Goal: Task Accomplishment & Management: Use online tool/utility

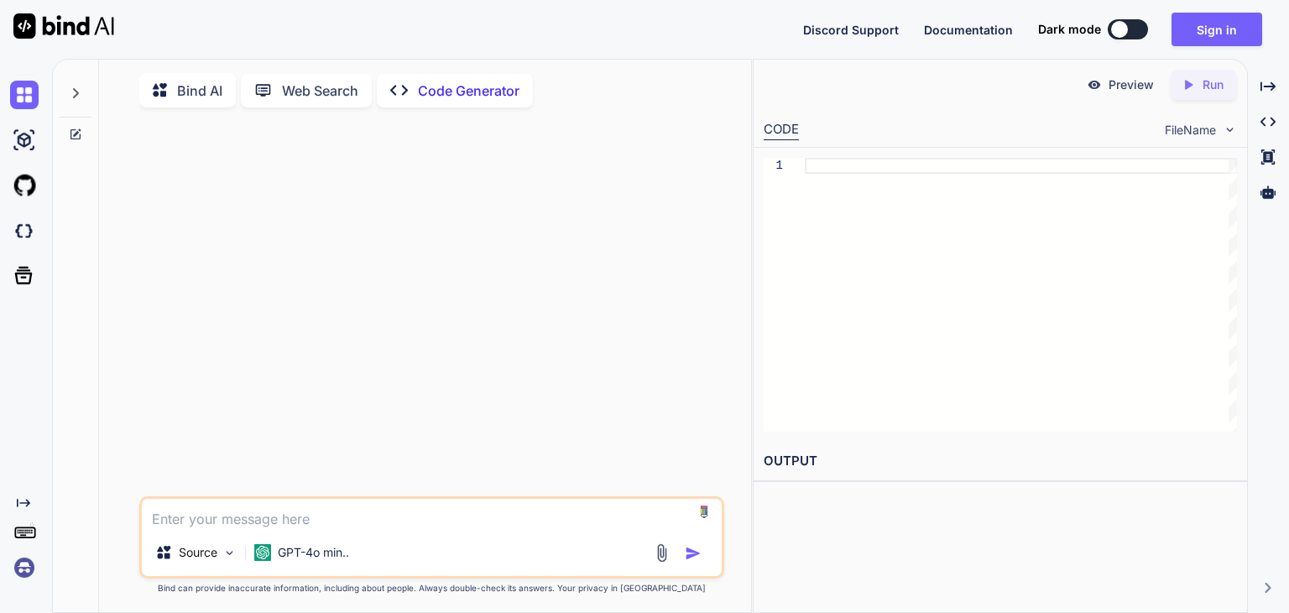
click at [22, 566] on img at bounding box center [24, 567] width 29 height 29
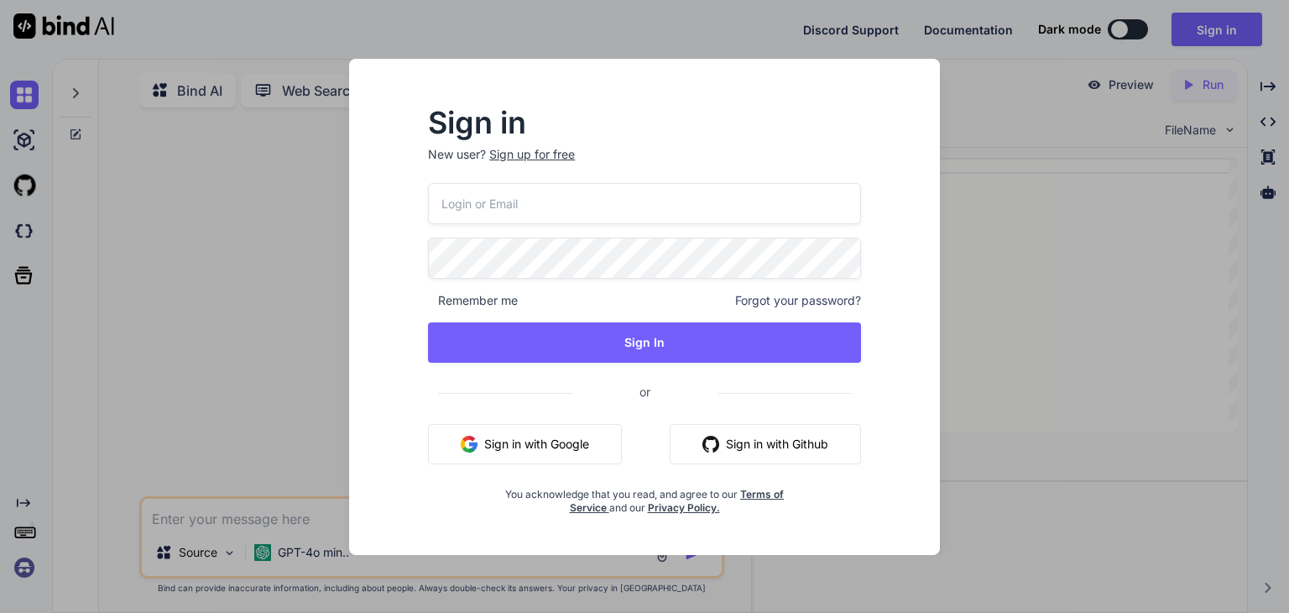
click at [538, 447] on button "Sign in with Google" at bounding box center [525, 444] width 194 height 40
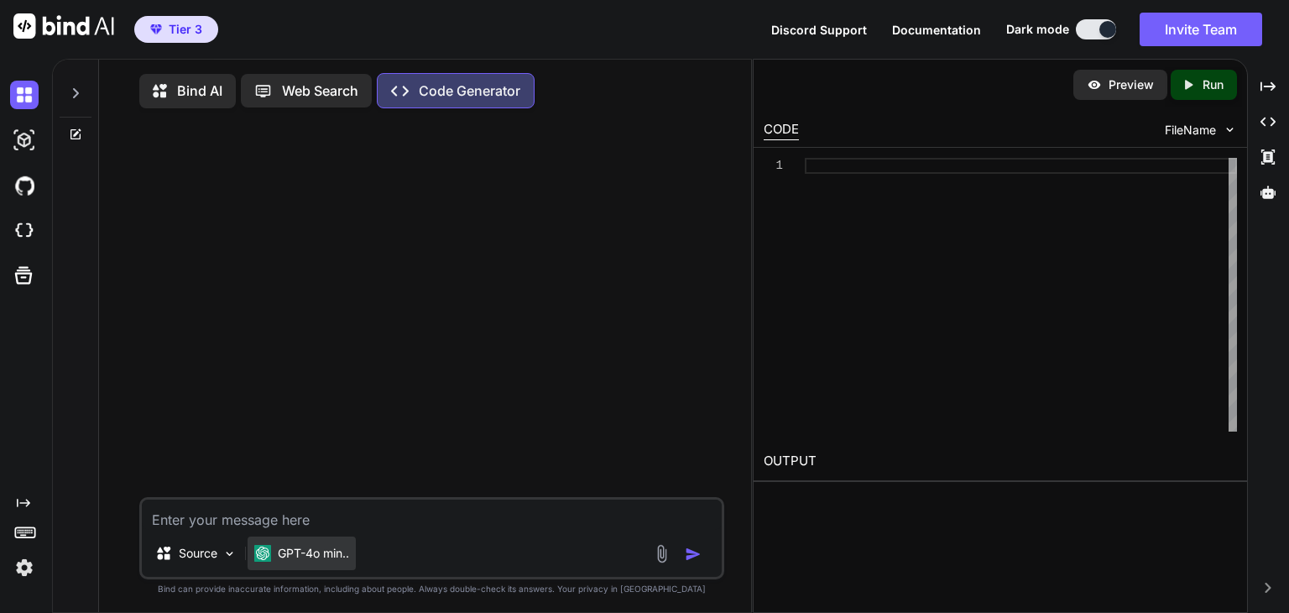
click at [316, 560] on p "GPT-4o min.." at bounding box center [313, 553] width 71 height 17
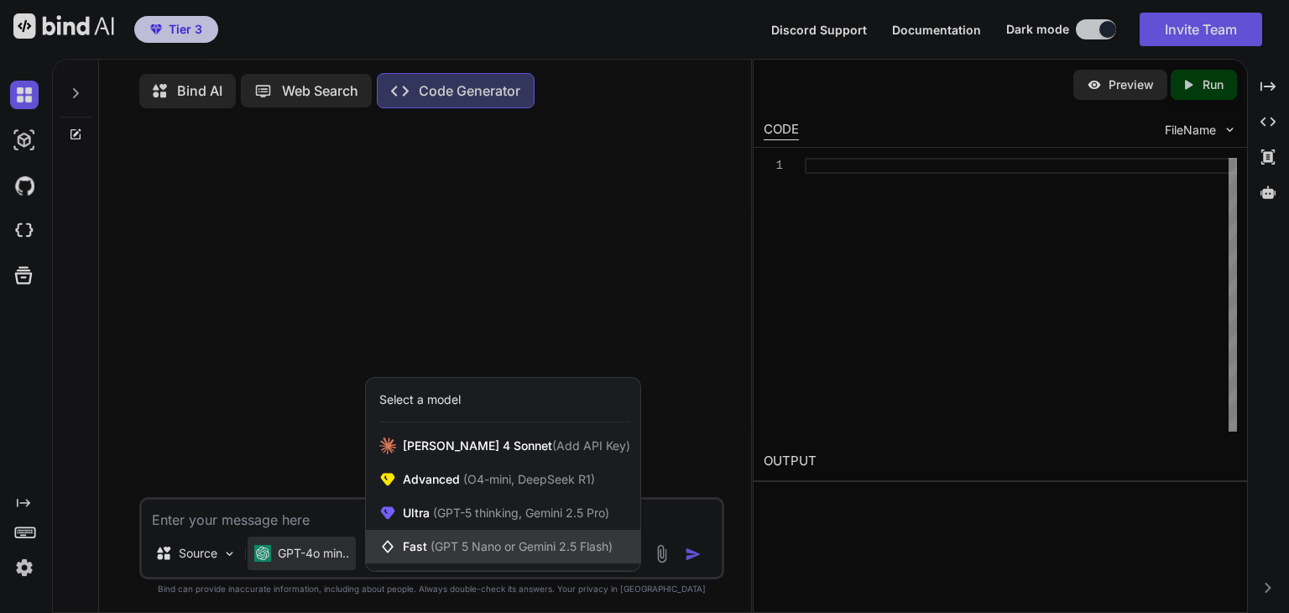
click at [420, 550] on span "Fast (GPT 5 Nano or Gemini 2.5 Flash)" at bounding box center [508, 546] width 210 height 17
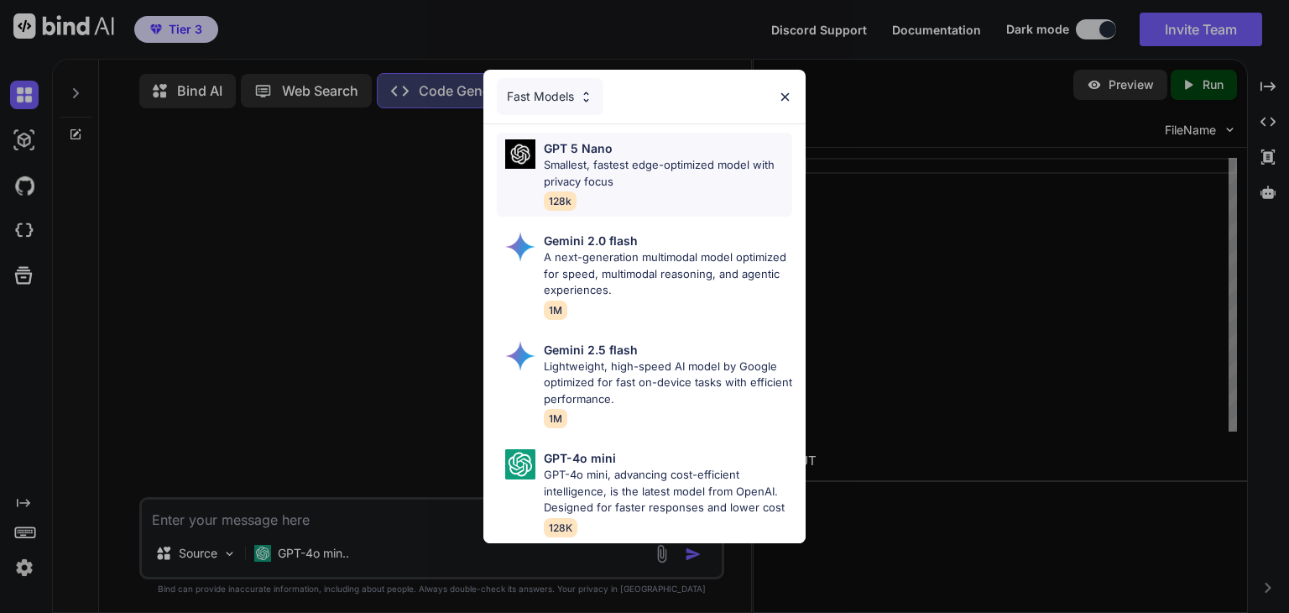
click at [650, 169] on p "Smallest, fastest edge-optimized model with privacy focus" at bounding box center [668, 173] width 248 height 33
type textarea "x"
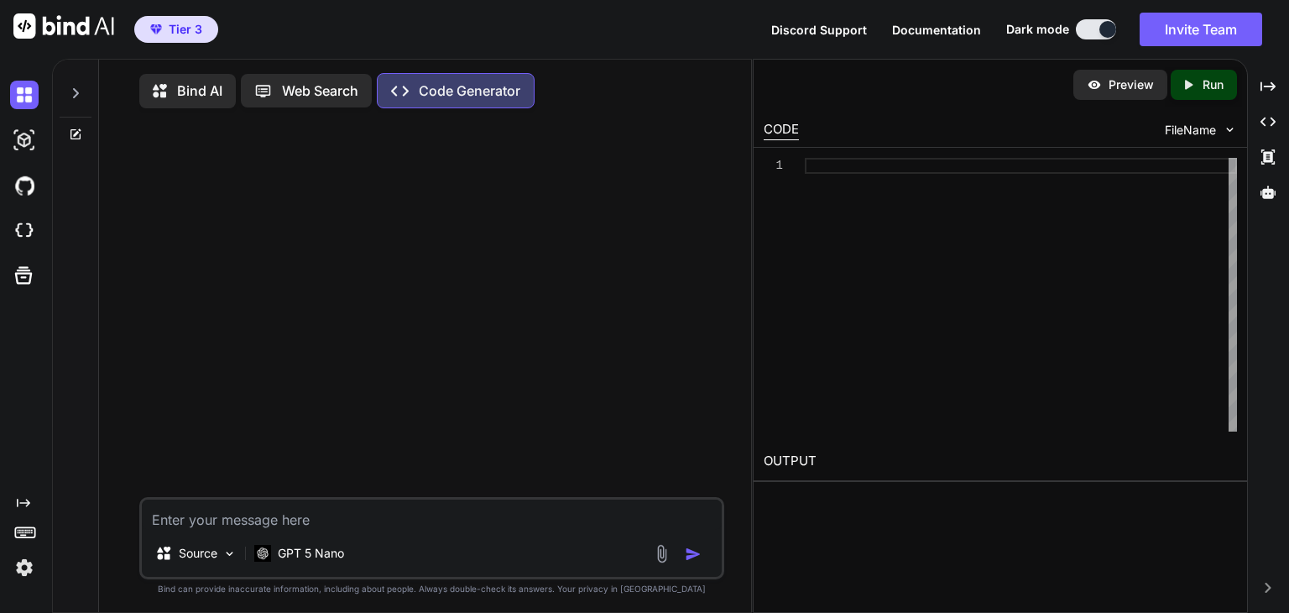
click at [323, 520] on textarea at bounding box center [432, 514] width 580 height 30
type textarea "N"
type textarea "x"
type textarea "Ne"
type textarea "x"
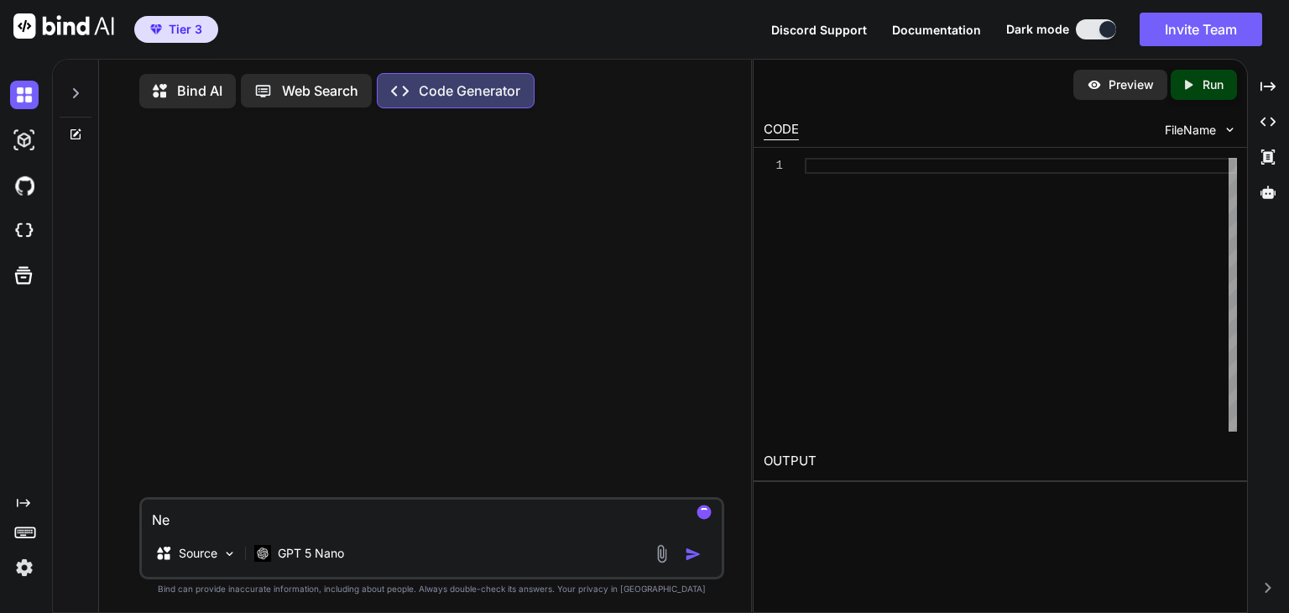
type textarea "Nec"
type textarea "x"
type textarea "Nece"
type textarea "x"
type textarea "Necesi"
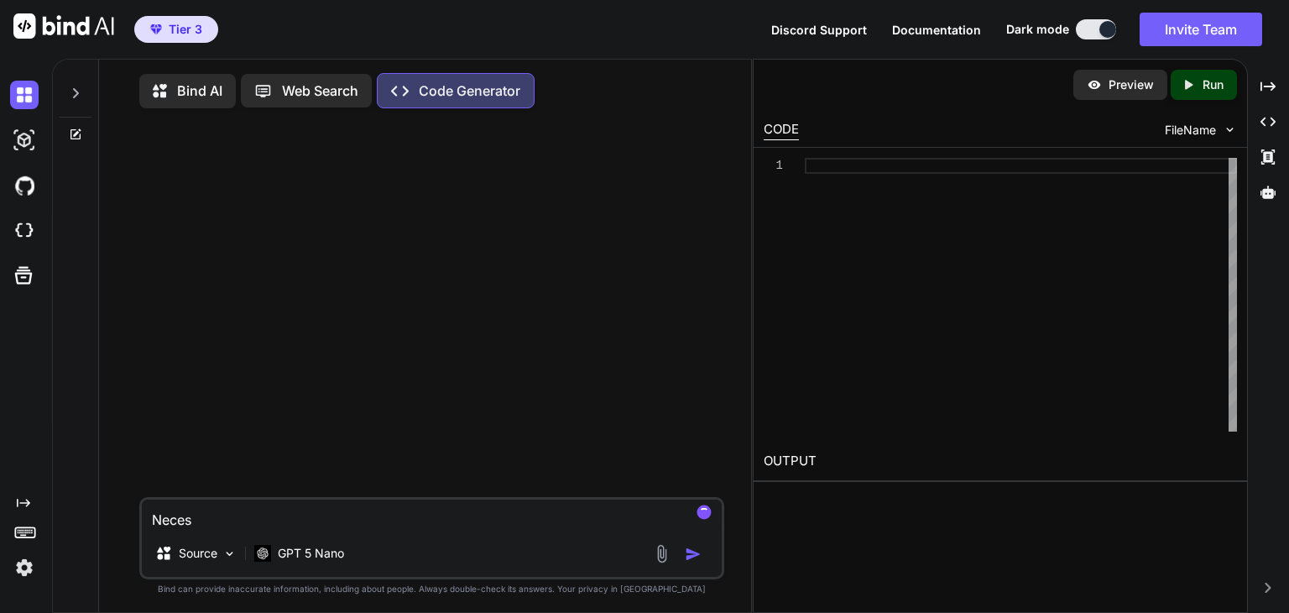
type textarea "x"
type textarea "Necesit"
type textarea "x"
type textarea "Necesito"
type textarea "x"
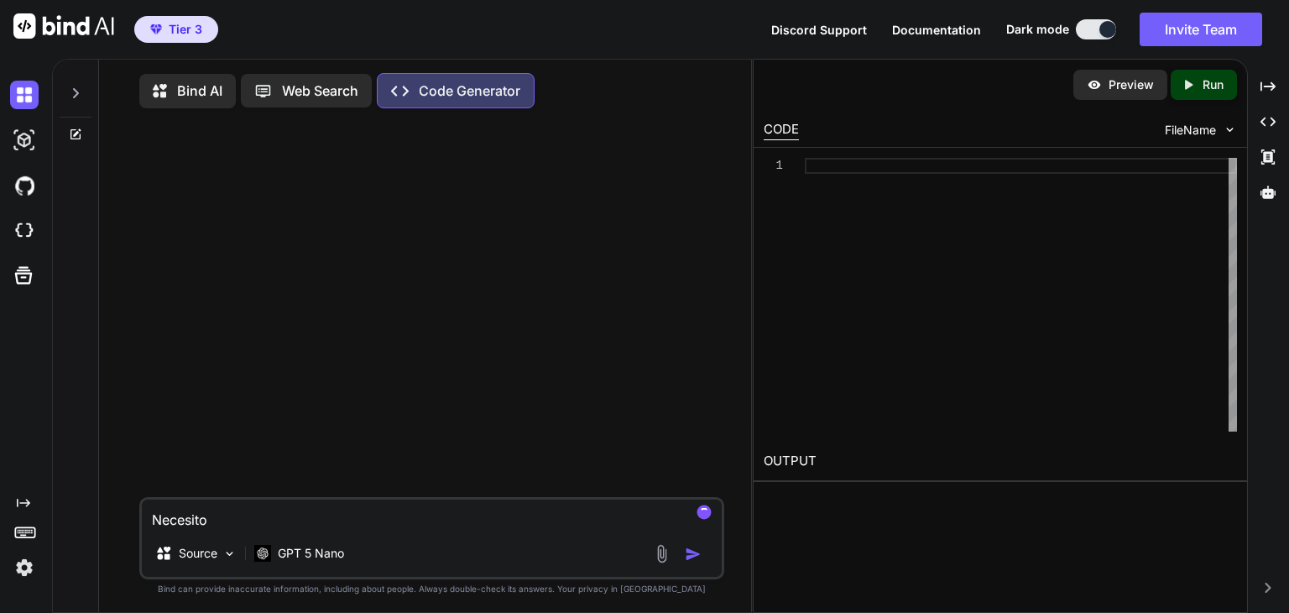
type textarea "Necesito"
type textarea "x"
type textarea "Necesito q"
type textarea "x"
type textarea "Necesito qu"
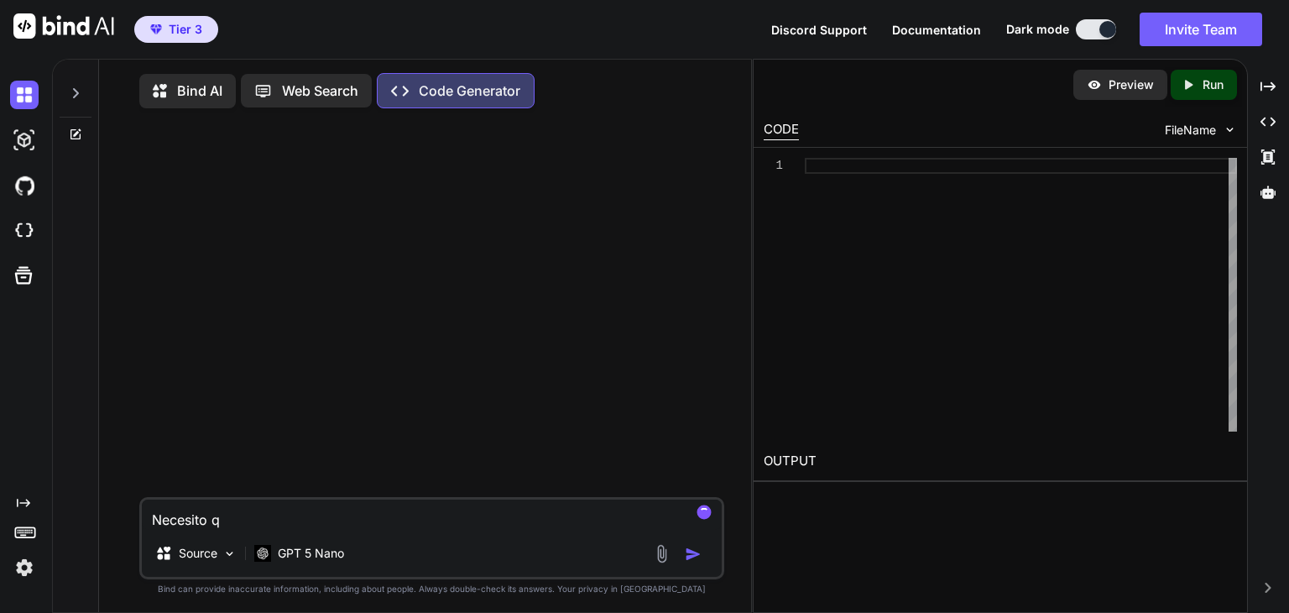
type textarea "x"
type textarea "Necesito que"
type textarea "x"
type textarea "Necesito que"
type textarea "x"
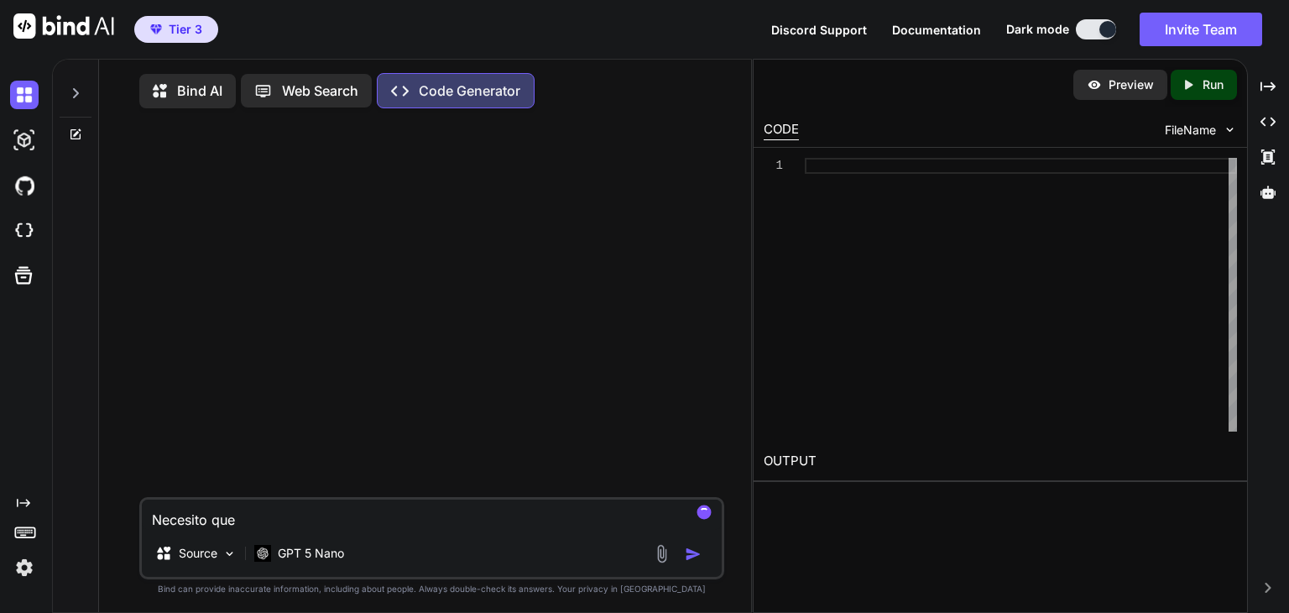
type textarea "Necesito que a"
type textarea "x"
type textarea "Necesito que aa"
type textarea "x"
type textarea "Necesito que a"
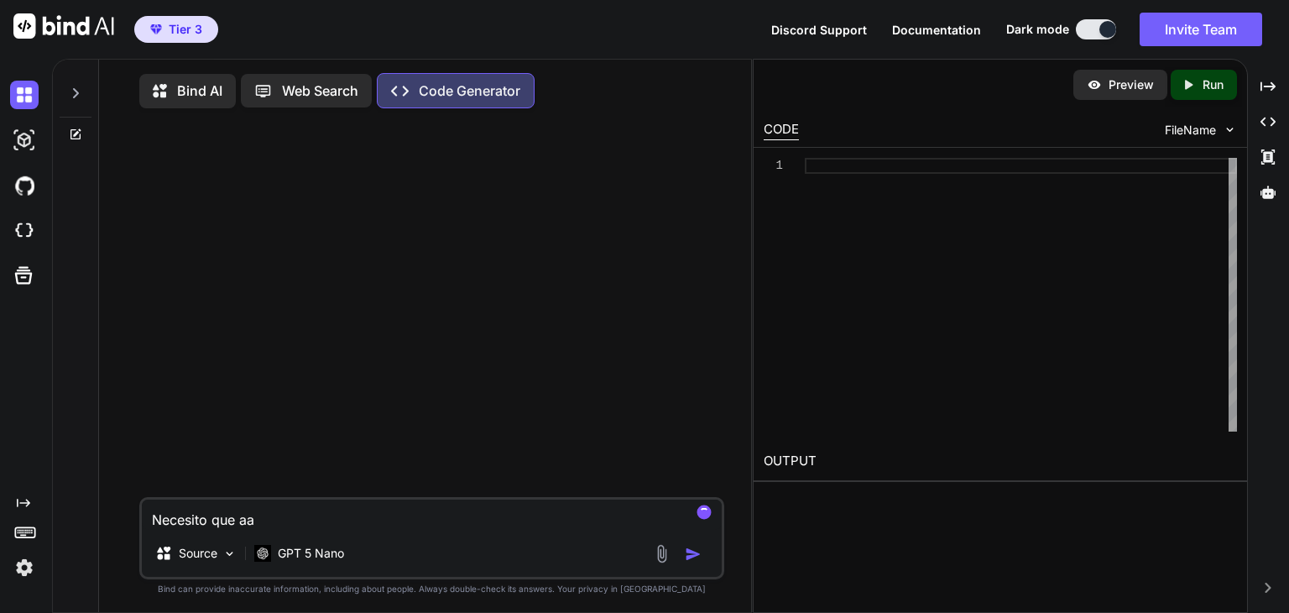
type textarea "x"
type textarea "Necesito que an"
type textarea "x"
type textarea "Necesito que [PERSON_NAME]"
type textarea "x"
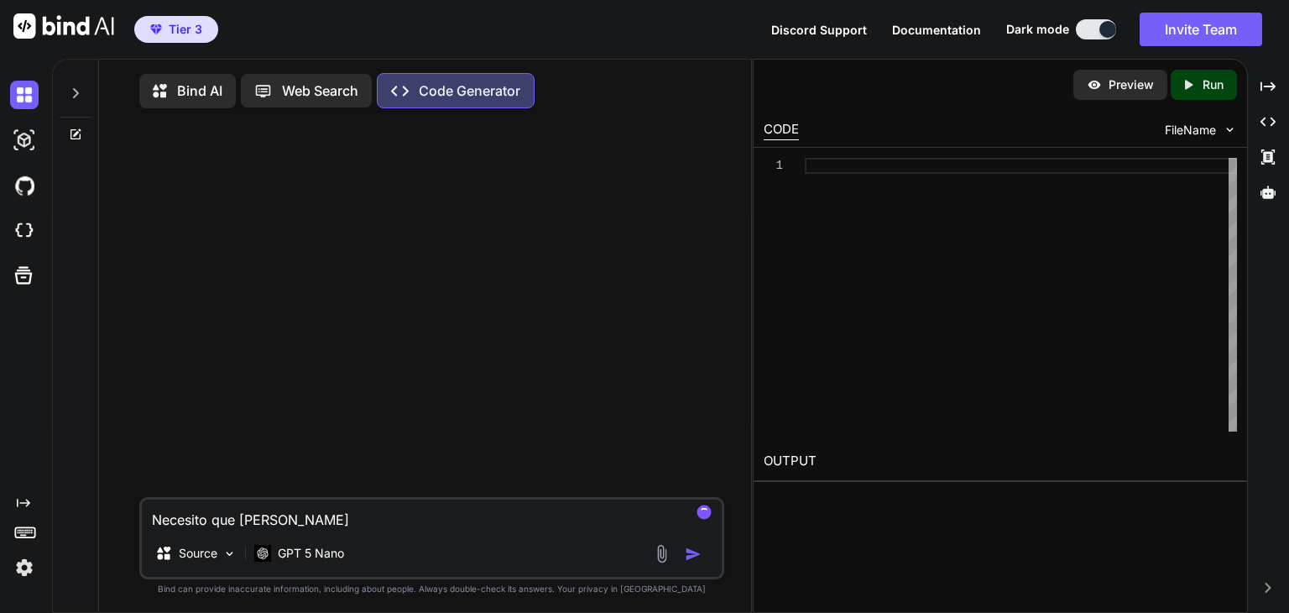
type textarea "Necesito que anal"
type textarea "x"
type textarea "Necesito que anali"
type textarea "x"
type textarea "Necesito que analic"
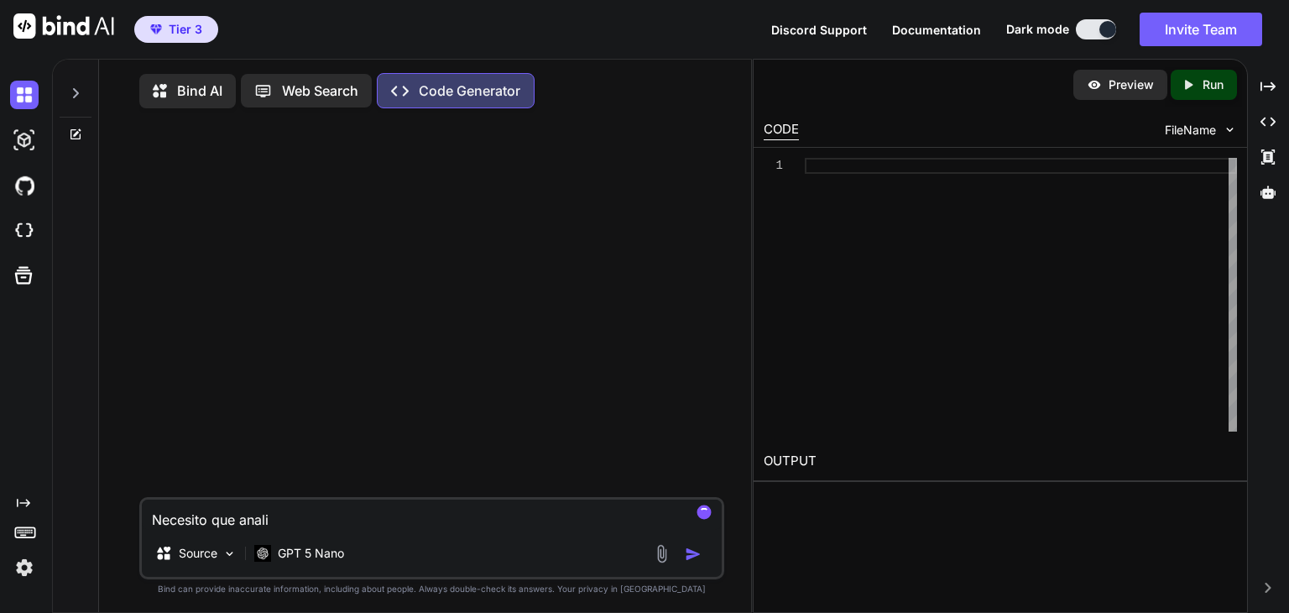
type textarea "x"
type textarea "Necesito que analice"
type textarea "x"
type textarea "Necesito que analices"
type textarea "x"
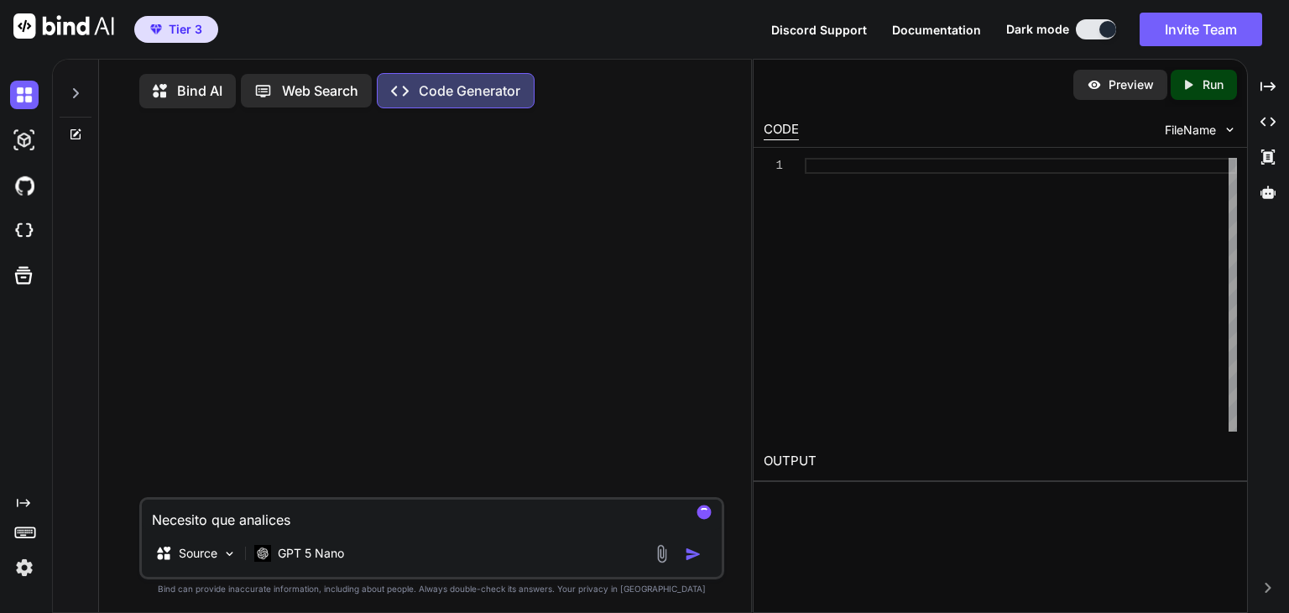
type textarea "Necesito que analices"
type textarea "x"
type textarea "Necesito que analices e"
type textarea "x"
type textarea "Necesito que analices es"
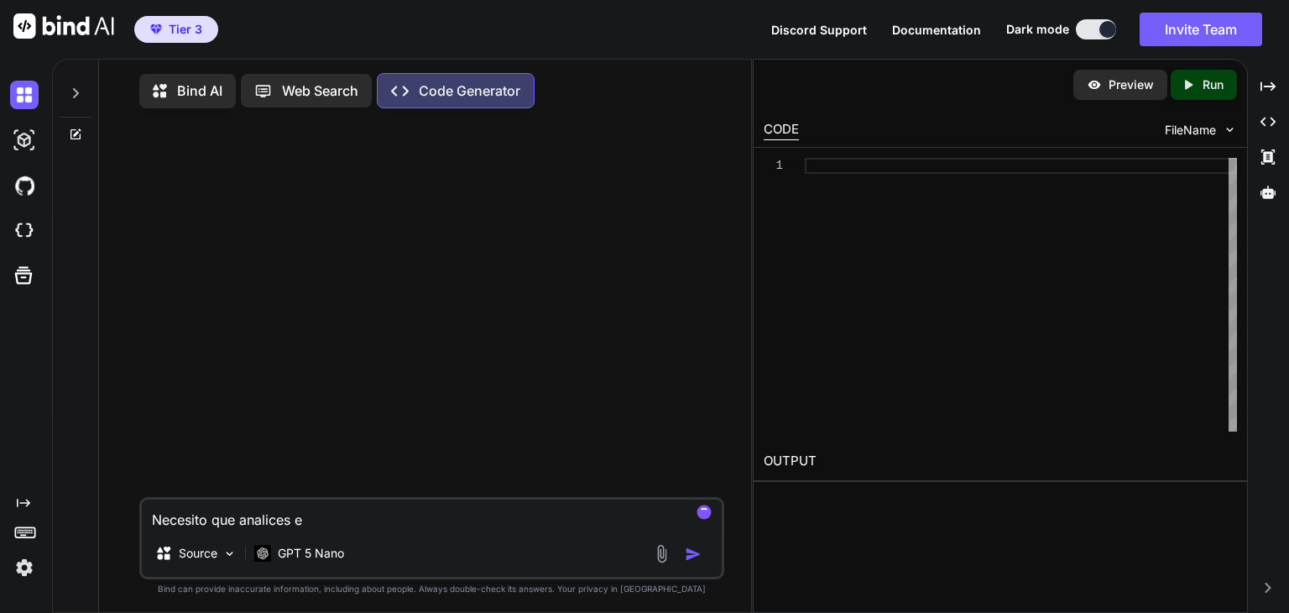
type textarea "x"
type textarea "Necesito que analices est"
type textarea "x"
type textarea "Necesito que analices este"
type textarea "x"
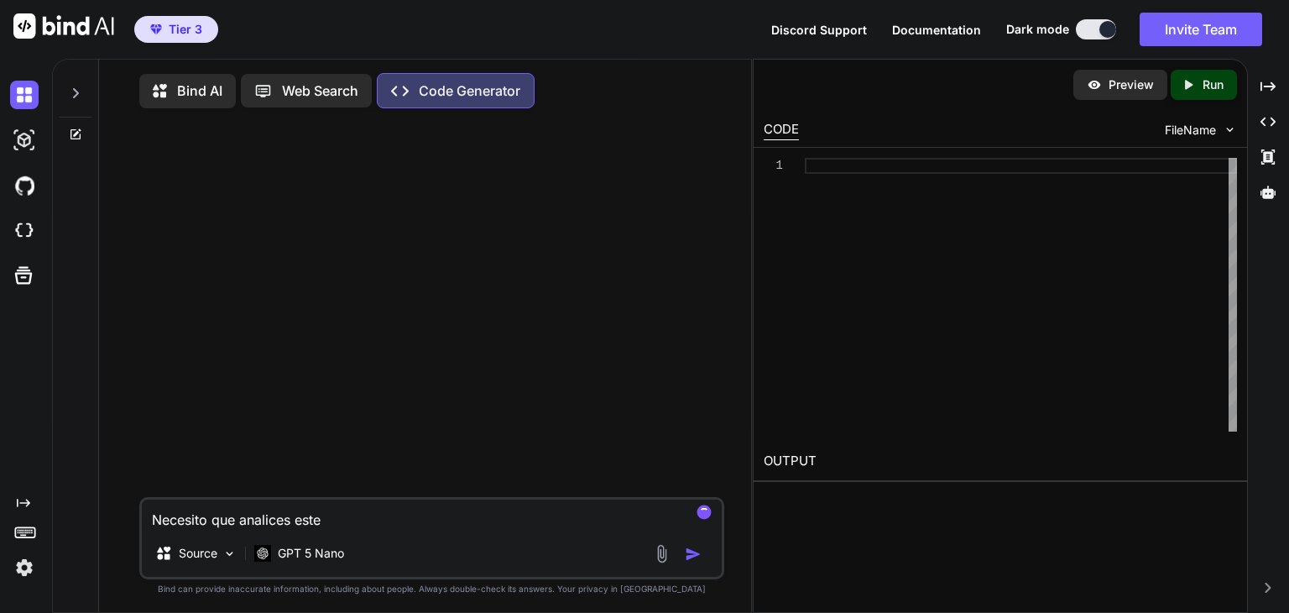
type textarea "Necesito que analices este"
type textarea "x"
type textarea "Necesito que analices este d"
type textarea "x"
type textarea "Necesito que analices este do"
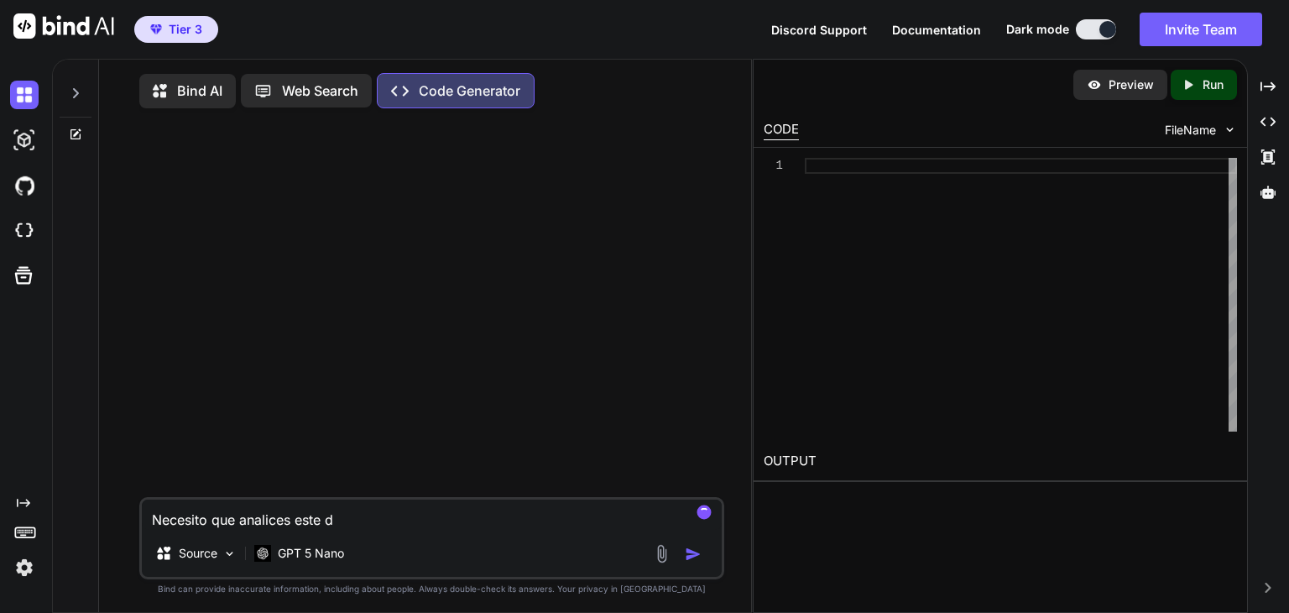
type textarea "x"
type textarea "Necesito que analices este doc"
type textarea "x"
type textarea "Necesito que analices este docu"
type textarea "x"
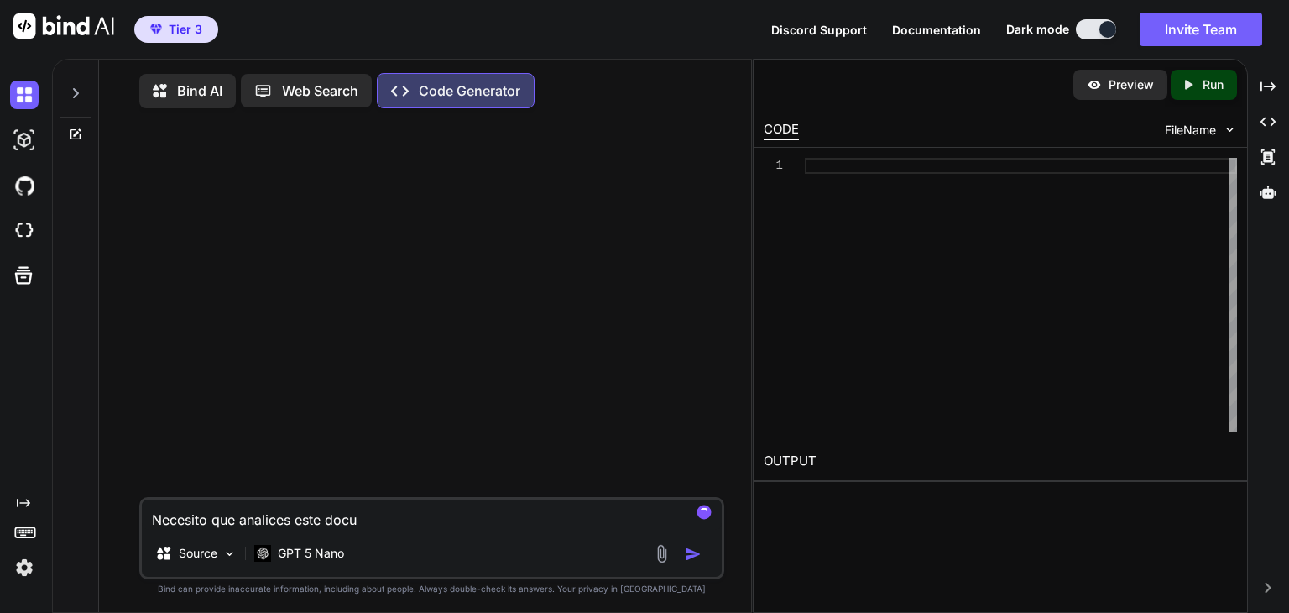
type textarea "Necesito que analices este docum"
type textarea "x"
type textarea "Necesito que analices este docume"
type textarea "x"
type textarea "Necesito que analices este documen"
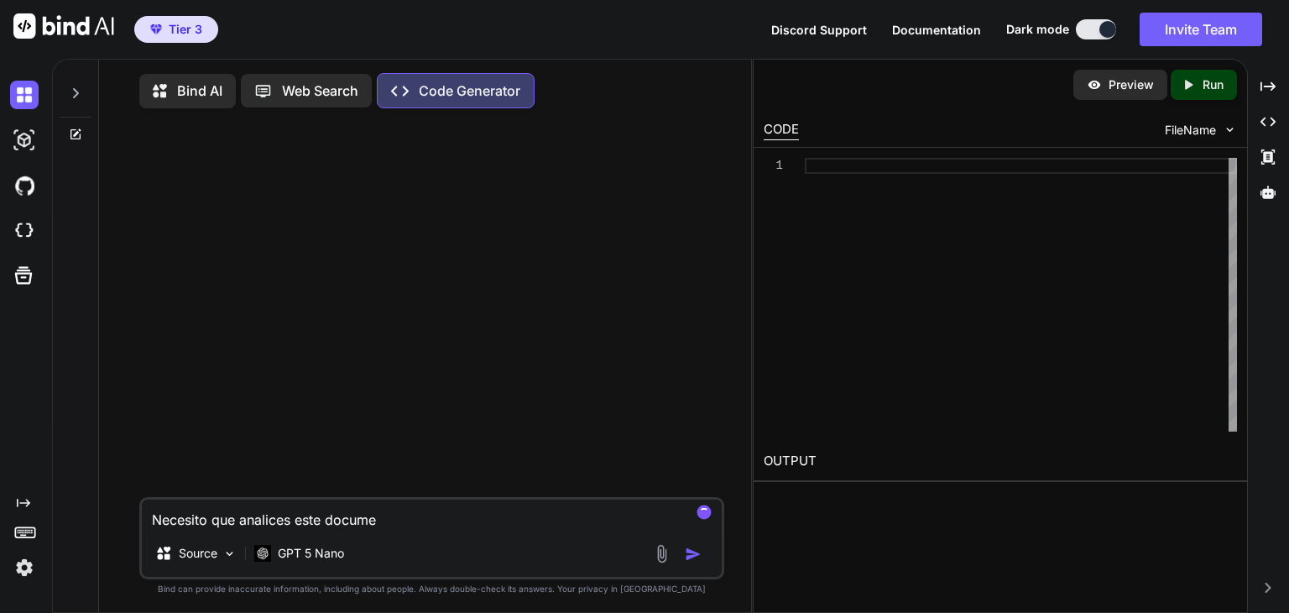
type textarea "x"
type textarea "Necesito que analices este document"
type textarea "x"
type textarea "Necesito que analices este documento"
type textarea "x"
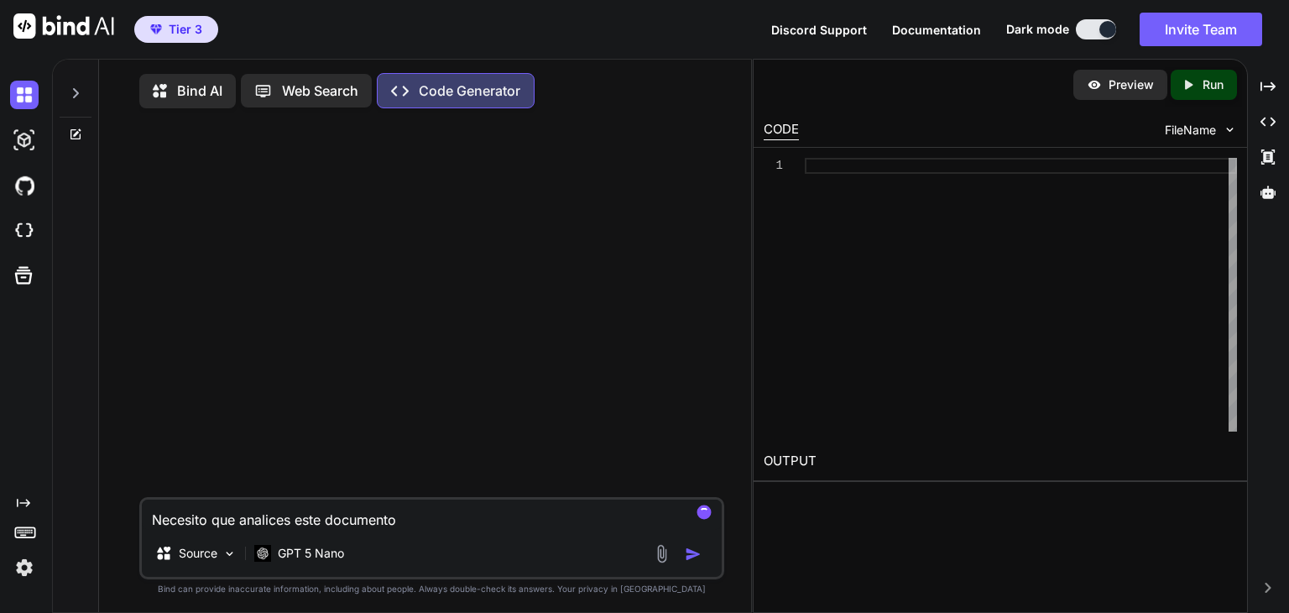
type textarea "Necesito que analices este documento"
type textarea "x"
type textarea "Necesito que analices este documento d"
type textarea "x"
type textarea "Necesito que analices este documento de"
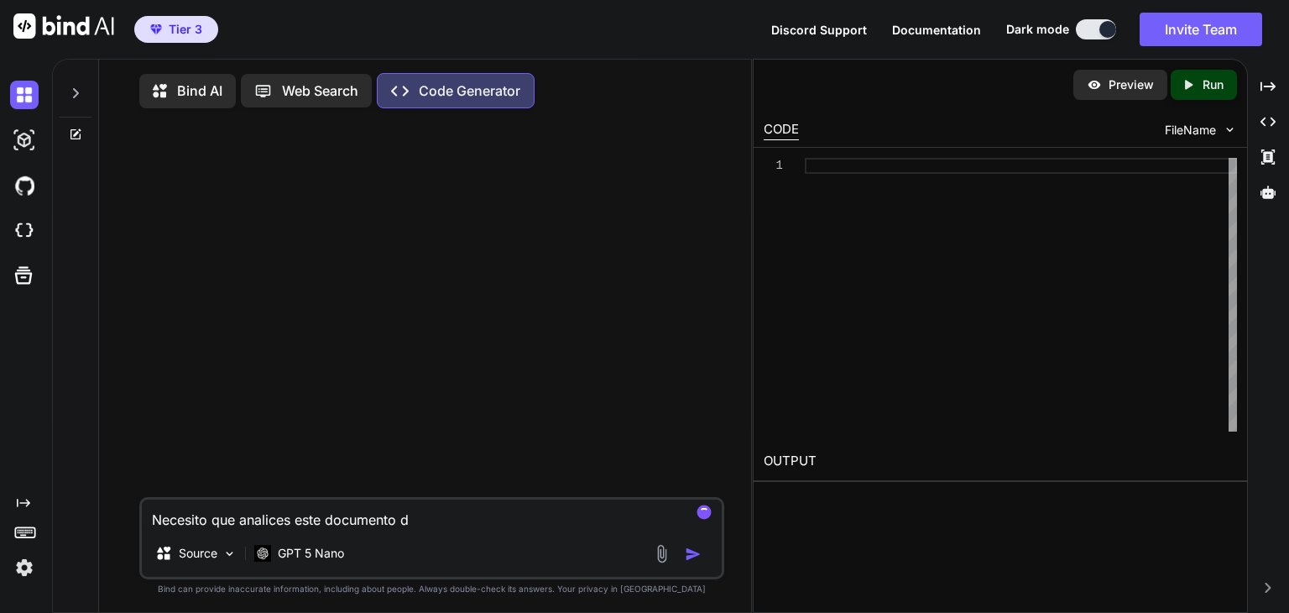
type textarea "x"
type textarea "Necesito que analices este documento de"
type textarea "x"
type textarea "Necesito que analices este documento de G"
type textarea "x"
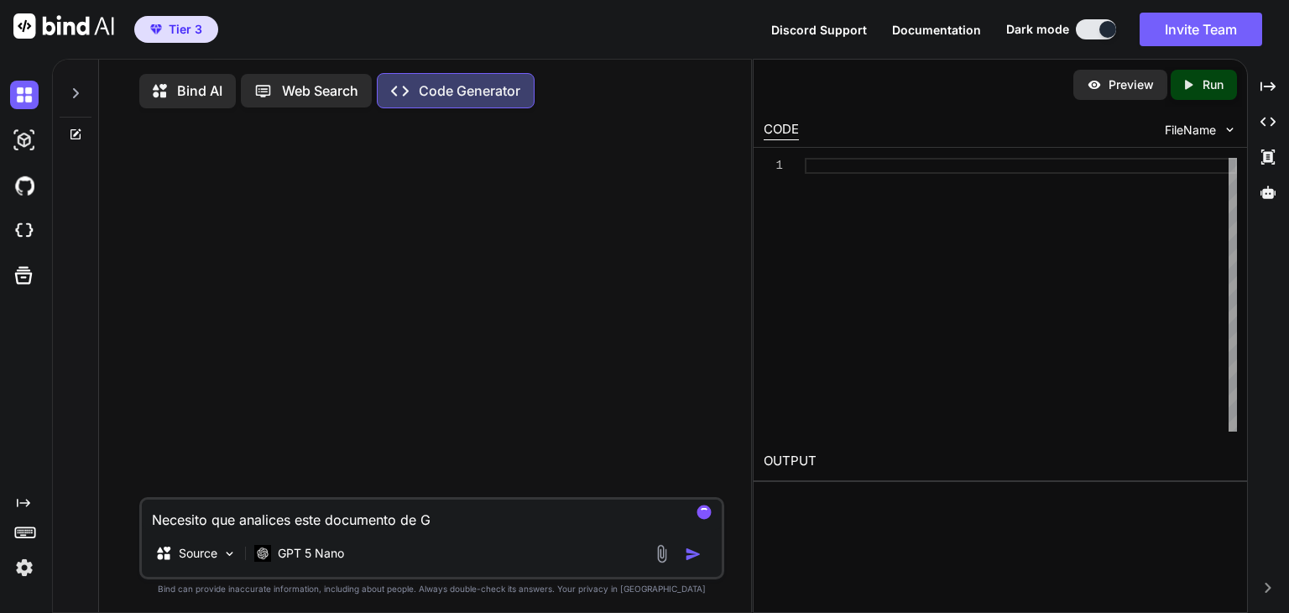
type textarea "Necesito que analices este documento de Go"
type textarea "x"
type textarea "Necesito que analices este documento de Goo"
type textarea "x"
type textarea "Necesito que analices este documento de Goog"
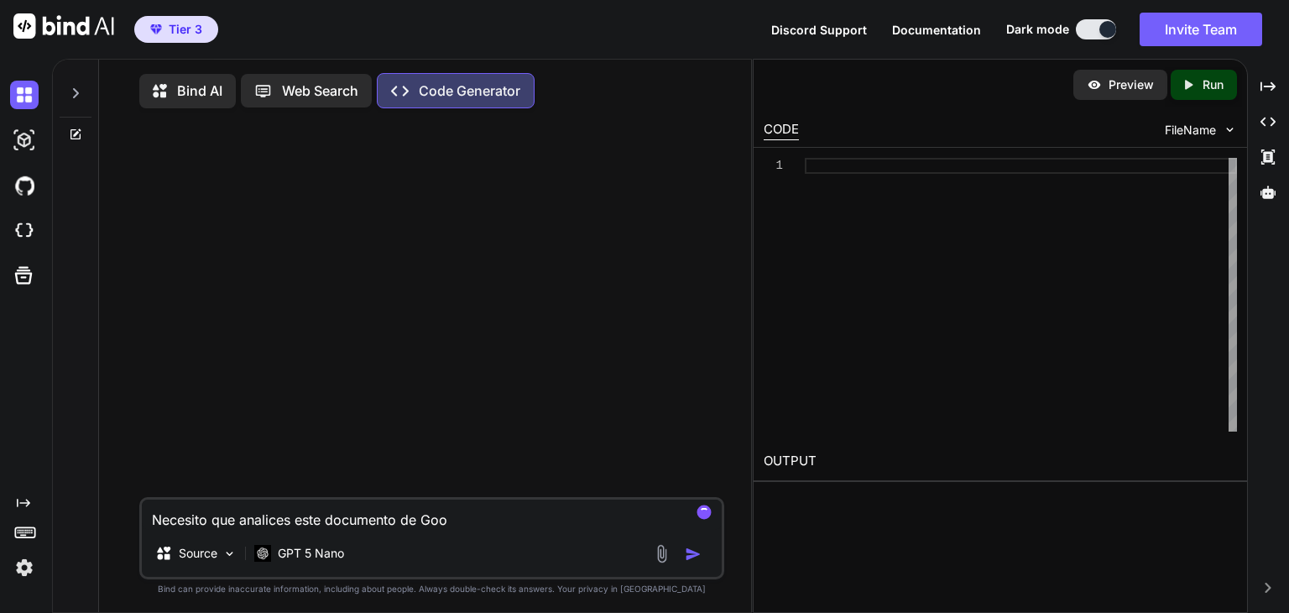
type textarea "x"
type textarea "Necesito que analices este documento de Googl"
type textarea "x"
type textarea "Necesito que analices este documento de Google"
type textarea "x"
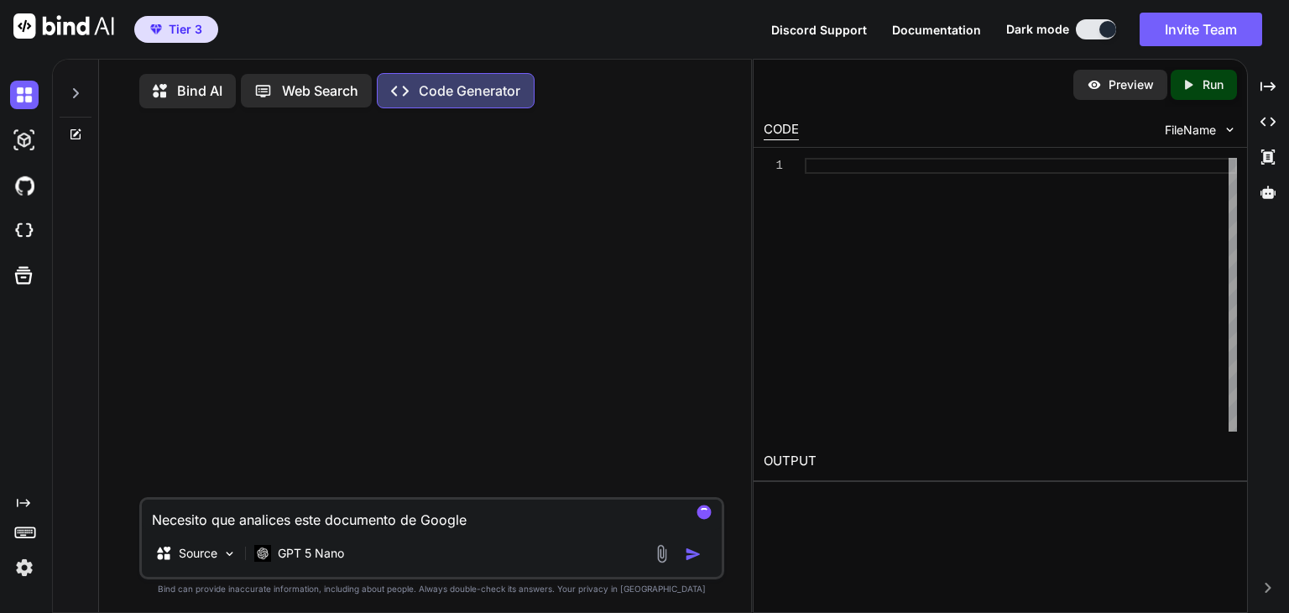
type textarea "Necesito que analices este documento de Google"
type textarea "x"
type textarea "Necesito que analices este documento de Google S"
type textarea "x"
type textarea "Necesito que analices este documento de Google Sh"
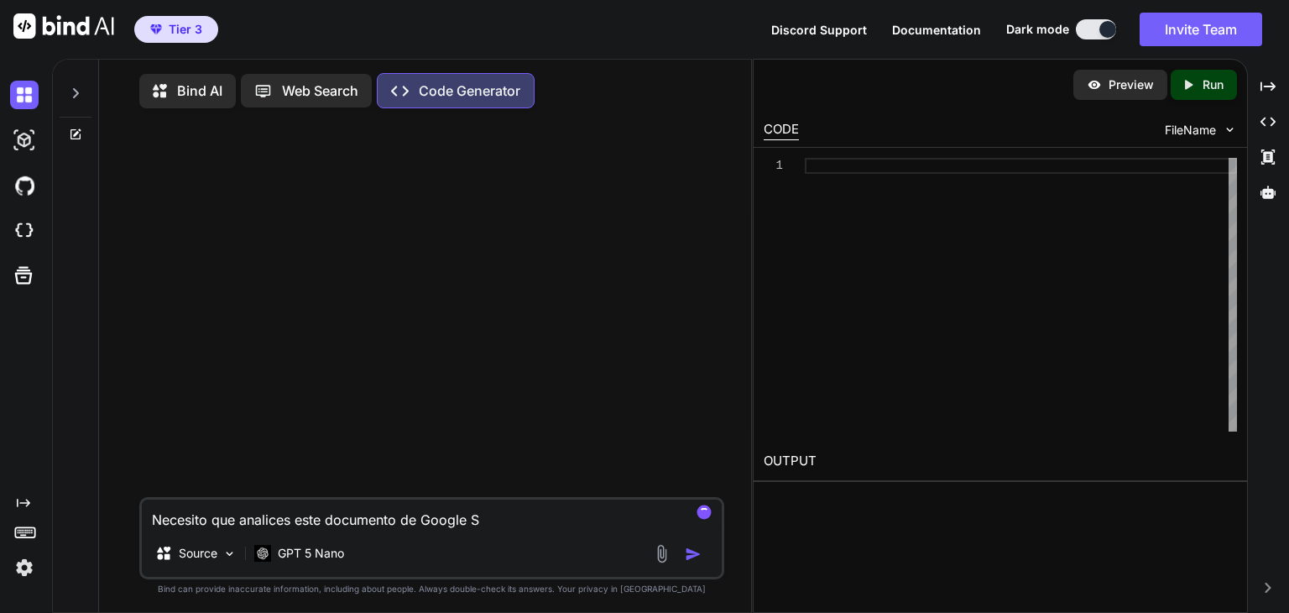
type textarea "x"
type textarea "Necesito que analices este documento de Google She"
type textarea "x"
type textarea "Necesito que analices este documento de Google Shee"
type textarea "x"
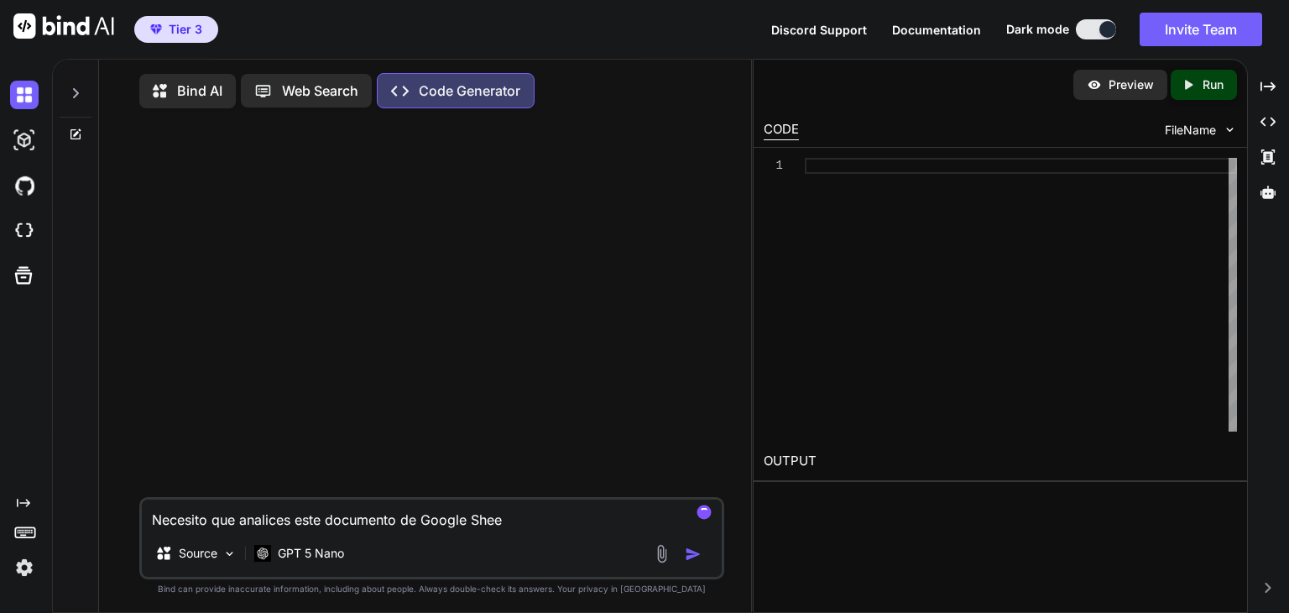
type textarea "Necesito que analices este documento de Google Sheet"
type textarea "x"
type textarea "Necesito que analices este documento de Google Sheets"
type textarea "x"
type textarea "Necesito que analices este documento de Google Sheets"
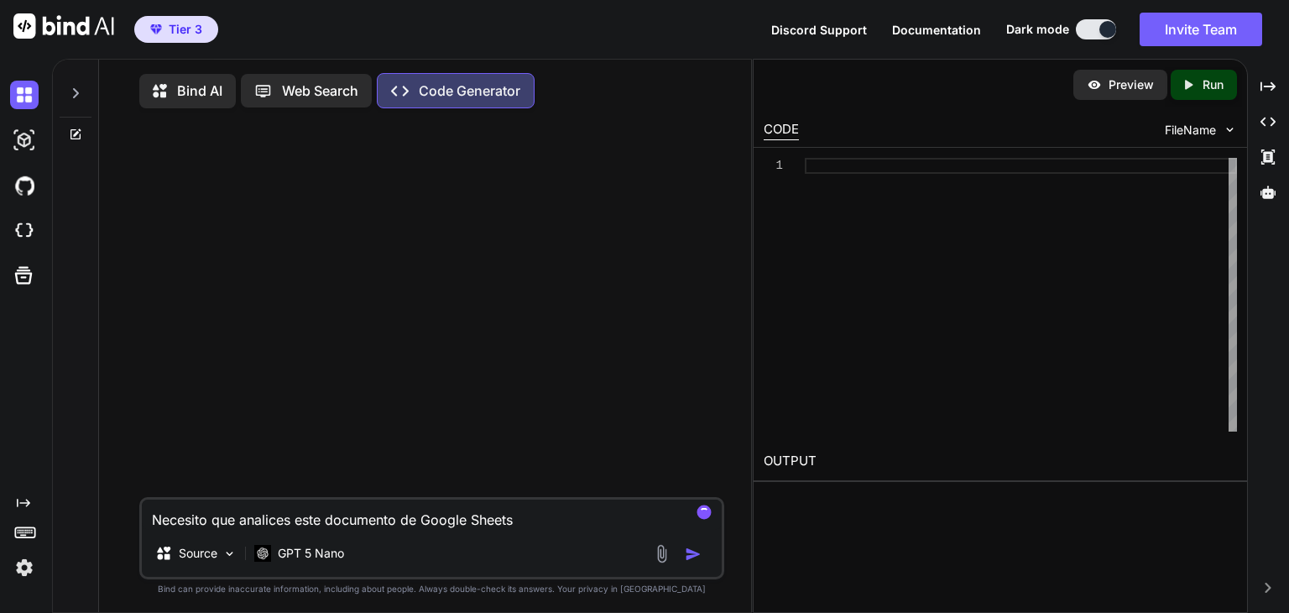
type textarea "x"
type textarea "Necesito que analices este documento de Google Sheets y"
type textarea "x"
type textarea "Necesito que analices este documento de Google Sheets y"
type textarea "x"
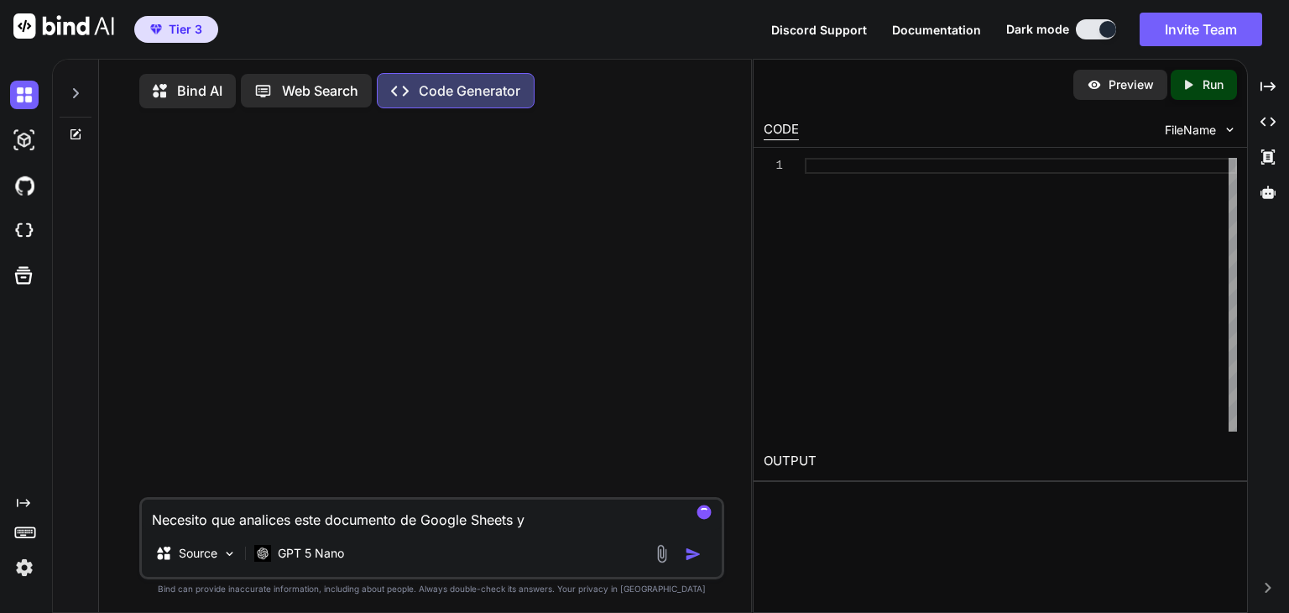
type textarea "Necesito que analices este documento de Google Sheets y m"
type textarea "x"
type textarea "Necesito que analices este documento de Google Sheets y me"
type textarea "x"
type textarea "Necesito que analices este documento de Google Sheets y me"
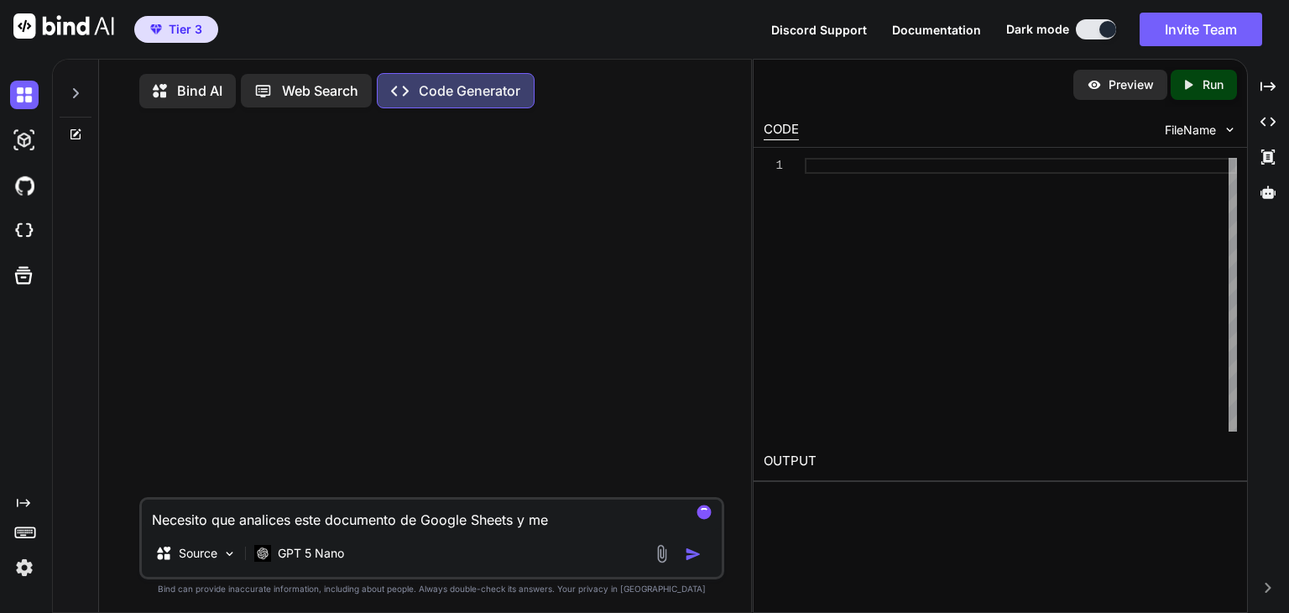
type textarea "x"
type textarea "Necesito que analices este documento de Google Sheets y me d"
type textarea "x"
type textarea "Necesito que analices este documento de Google Sheets y me di"
type textarea "x"
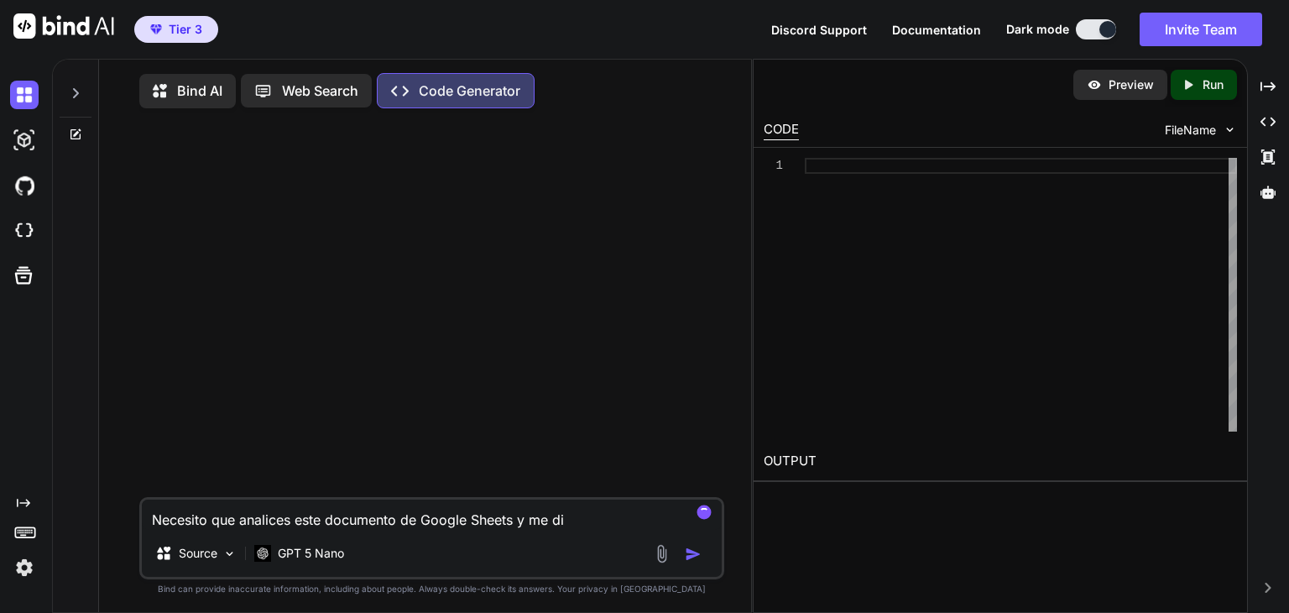
type textarea "Necesito que analices este documento de Google Sheets y me dig"
type textarea "x"
type textarea "Necesito que analices este documento de Google Sheets y me diga"
type textarea "x"
type textarea "Necesito que analices este documento de Google Sheets y me digas"
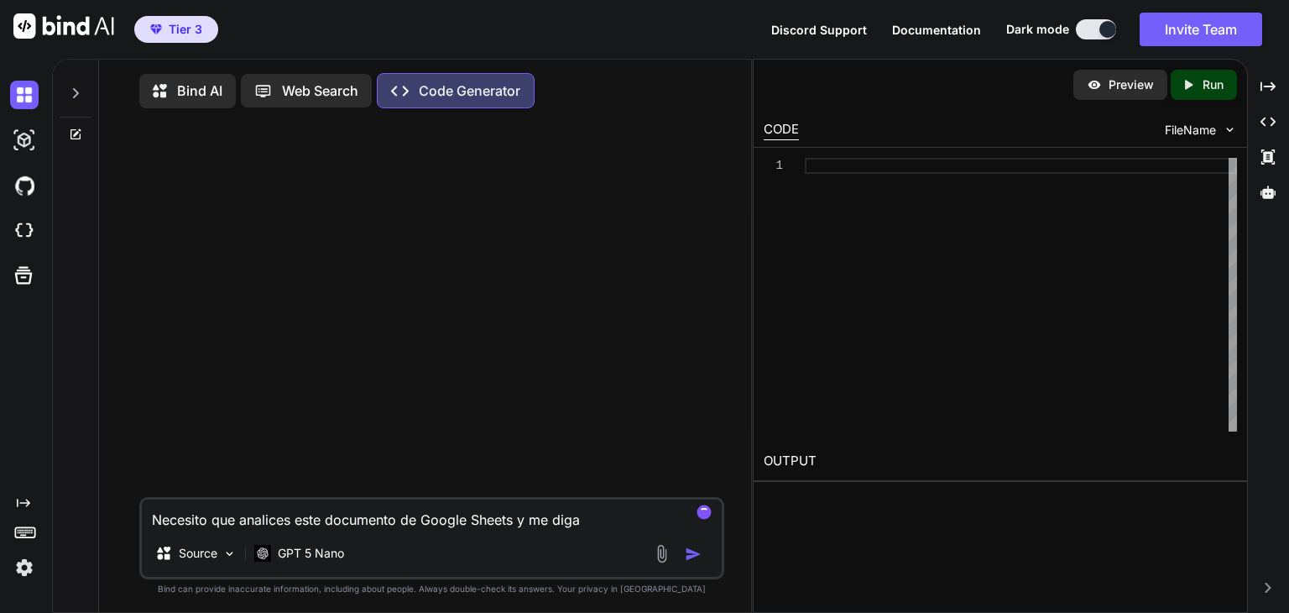
type textarea "x"
type textarea "Necesito que analices este documento de Google Sheets y me digas"
type textarea "x"
type textarea "Necesito que analices este documento de Google Sheets y me digas p"
type textarea "x"
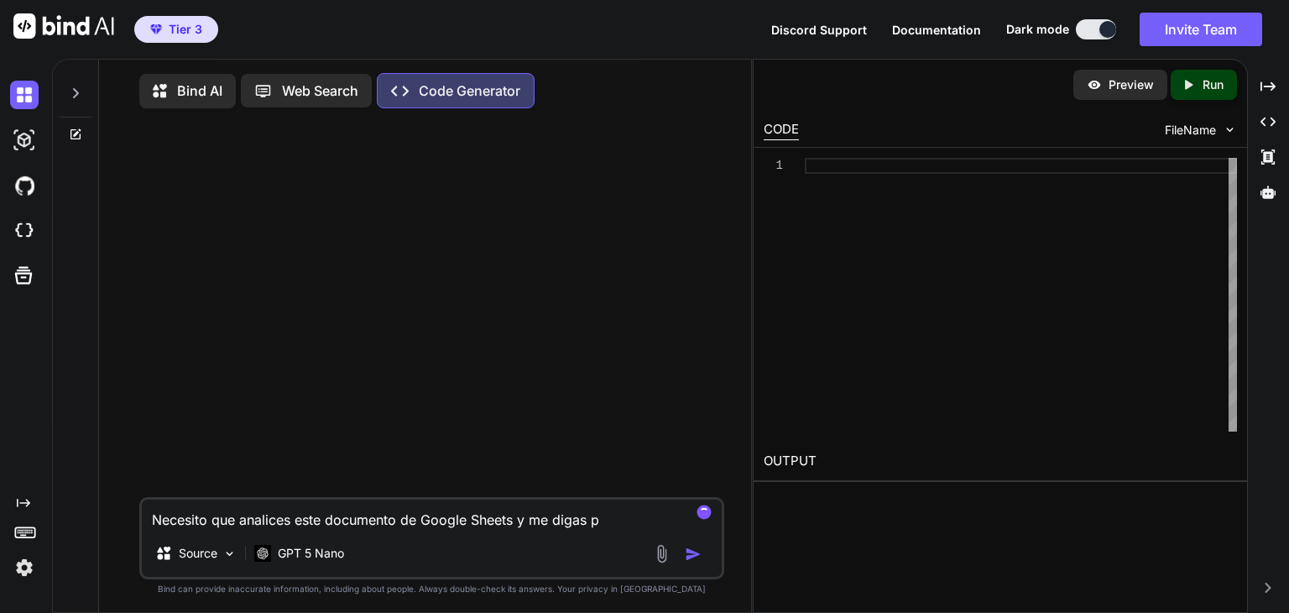
type textarea "Necesito que analices este documento de Google Sheets y me digas po"
type textarea "x"
type textarea "Necesito que analices este documento de Google Sheets y me digas por"
type textarea "x"
type textarea "Necesito que analices este documento de Google Sheets y me digas por"
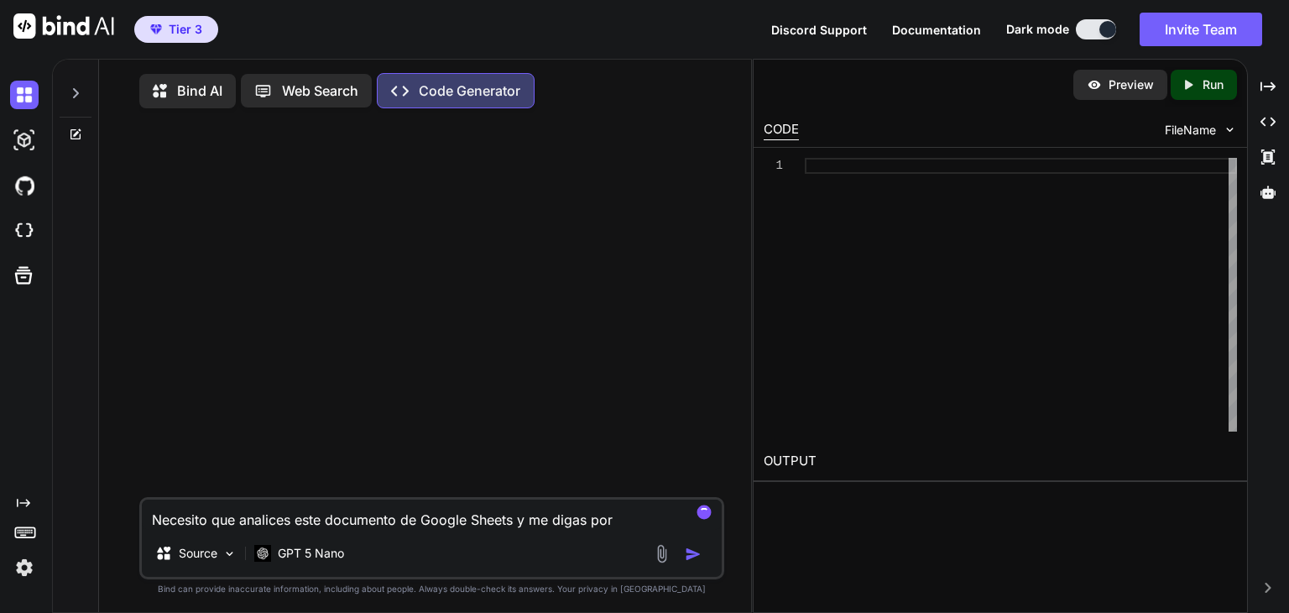
type textarea "x"
type textarea "Necesito que analices este documento de Google Sheets y me digas por q"
type textarea "x"
type textarea "Necesito que analices este documento de Google Sheets y me digas por qu"
type textarea "x"
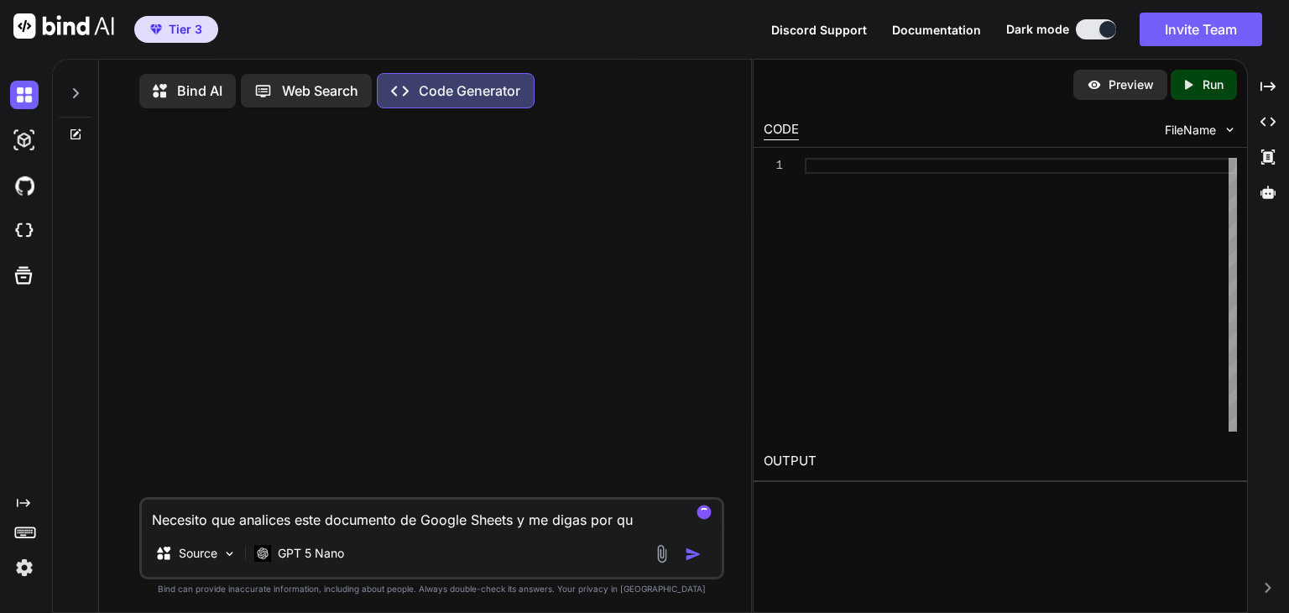
type textarea "Necesito que analices este documento de Google Sheets y me digas por qué"
type textarea "x"
type textarea "Necesito que analices este documento de Google Sheets y me digas por qué"
type textarea "x"
type textarea "Necesito que analices este documento de Google Sheets y me digas por qué e"
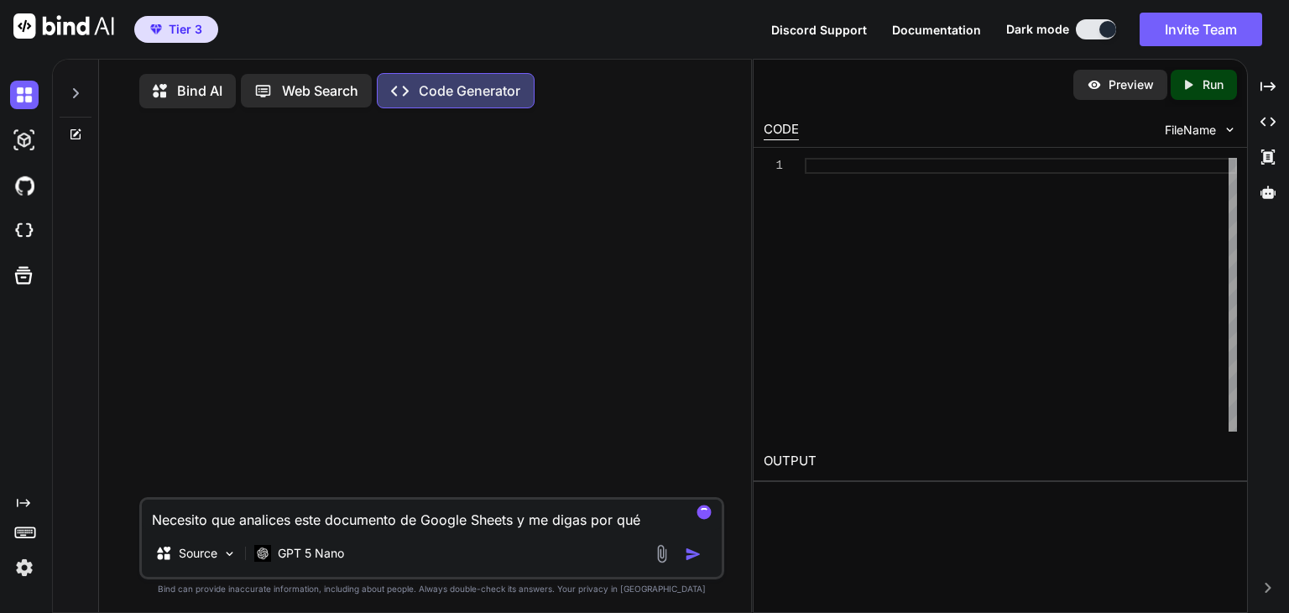
type textarea "x"
type textarea "Necesito que analices este documento de Google Sheets y me digas por qué en"
type textarea "x"
type textarea "Necesito que analices este documento de Google Sheets y me digas por qué en"
type textarea "x"
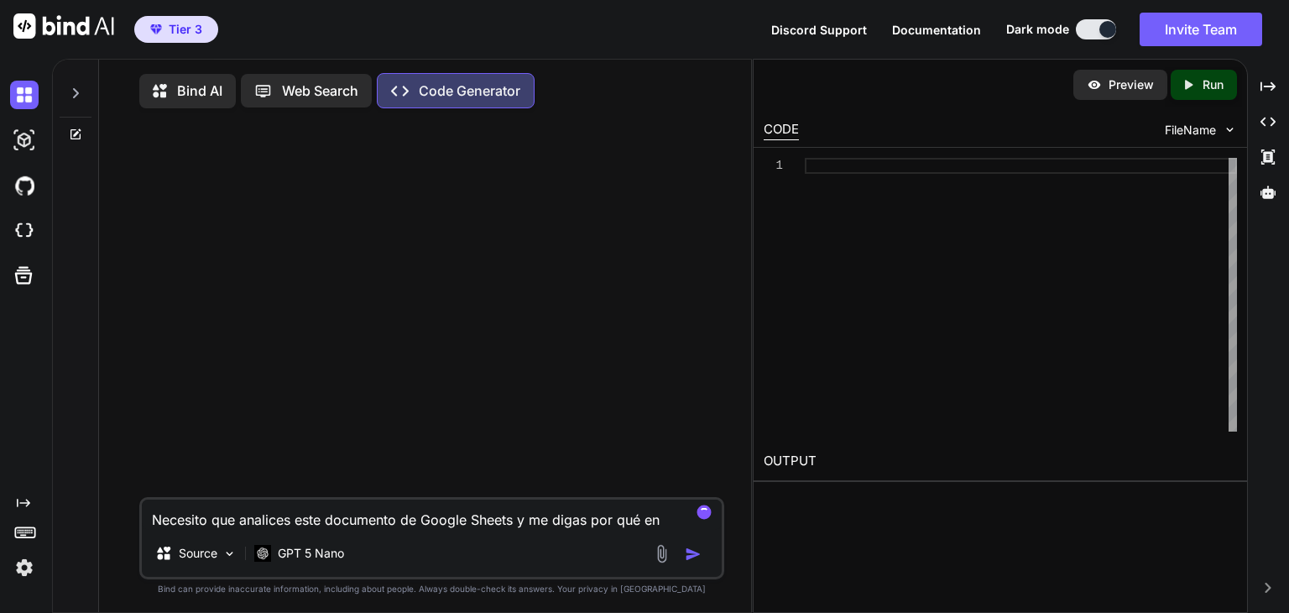
type textarea "Necesito que analices este documento de Google Sheets y me digas por qué en l"
type textarea "x"
type textarea "Necesito que analices este documento de Google Sheets y me digas por qué en la"
type textarea "x"
type textarea "Necesito que analices este documento de Google Sheets y me digas por qué en la"
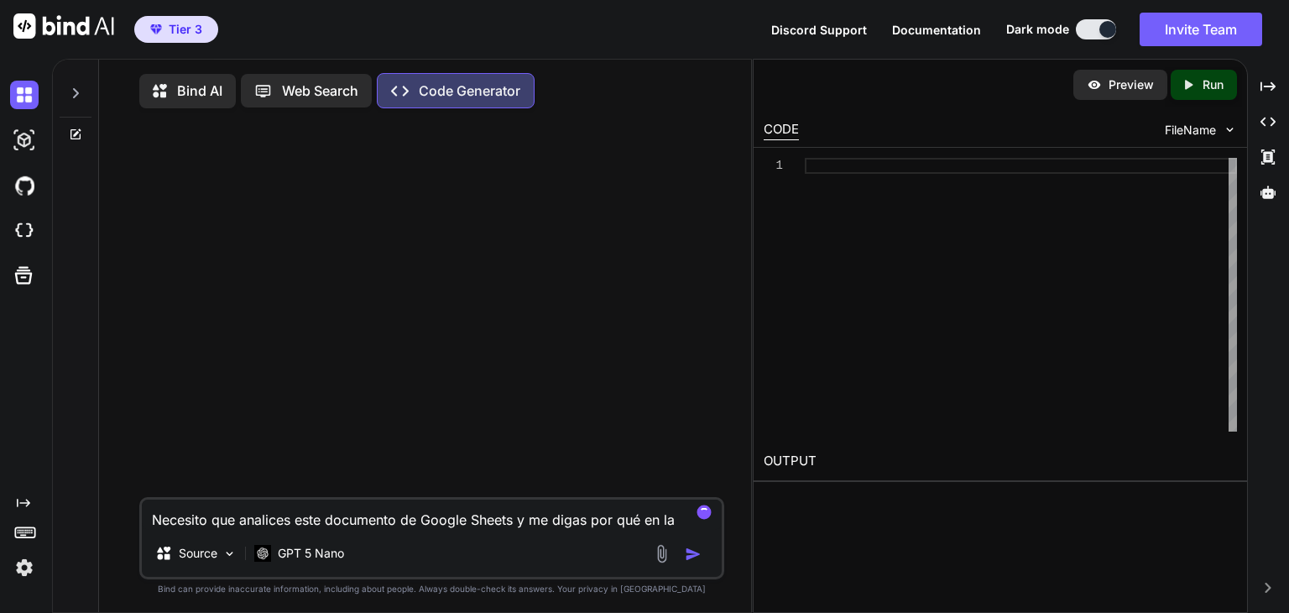
type textarea "x"
type textarea "Necesito que analices este documento de Google Sheets y me digas por qué en la c"
type textarea "x"
type textarea "Necesito que analices este documento de Google Sheets y me digas por qué en la …"
type textarea "x"
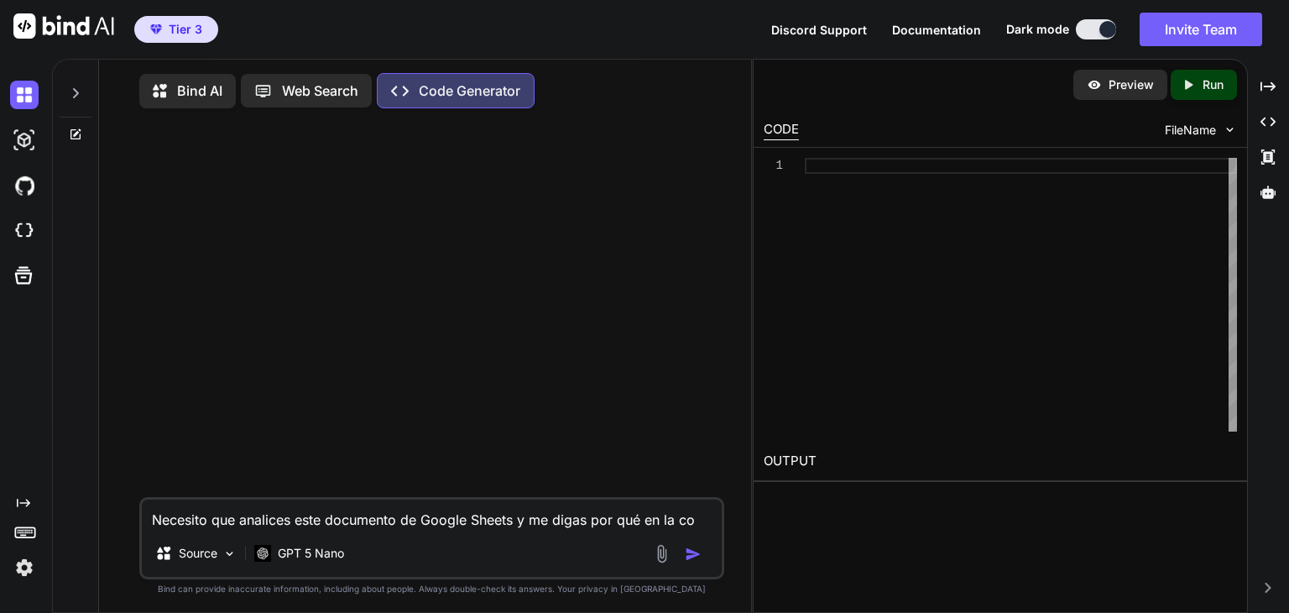
type textarea "Necesito que analices este documento de Google Sheets y me digas por qué en la …"
type textarea "x"
type textarea "Necesito que analices este documento de Google Sheets y me digas por qué en la …"
type textarea "x"
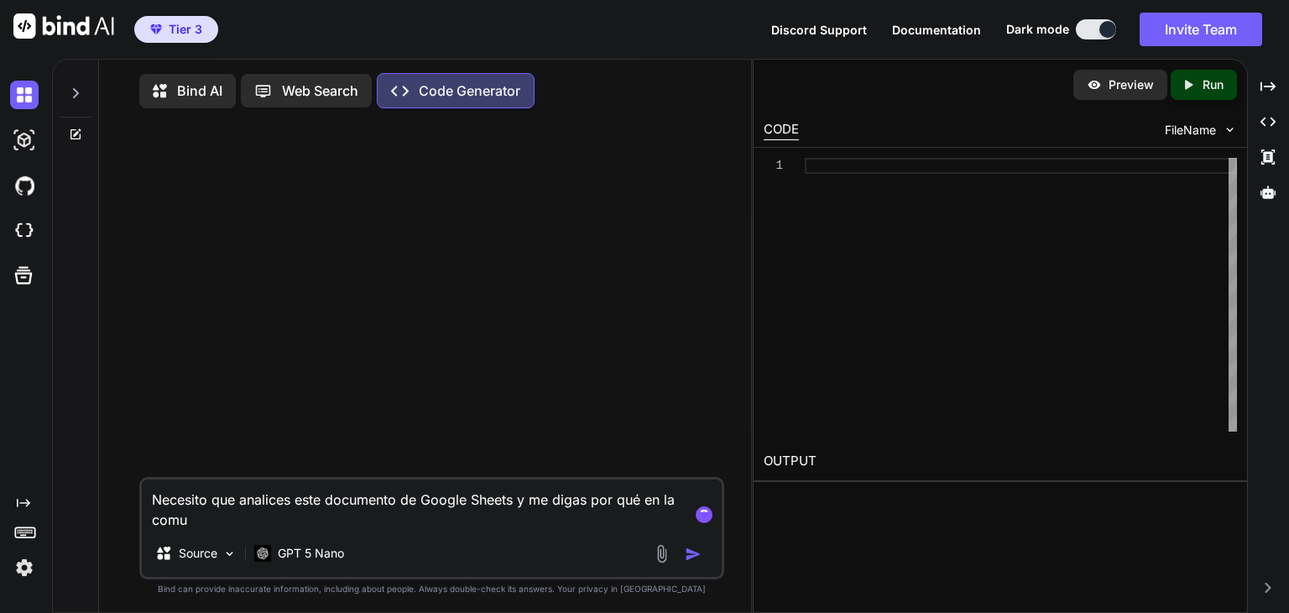
type textarea "Necesito que analices este documento de Google Sheets y me digas por qué en la …"
type textarea "x"
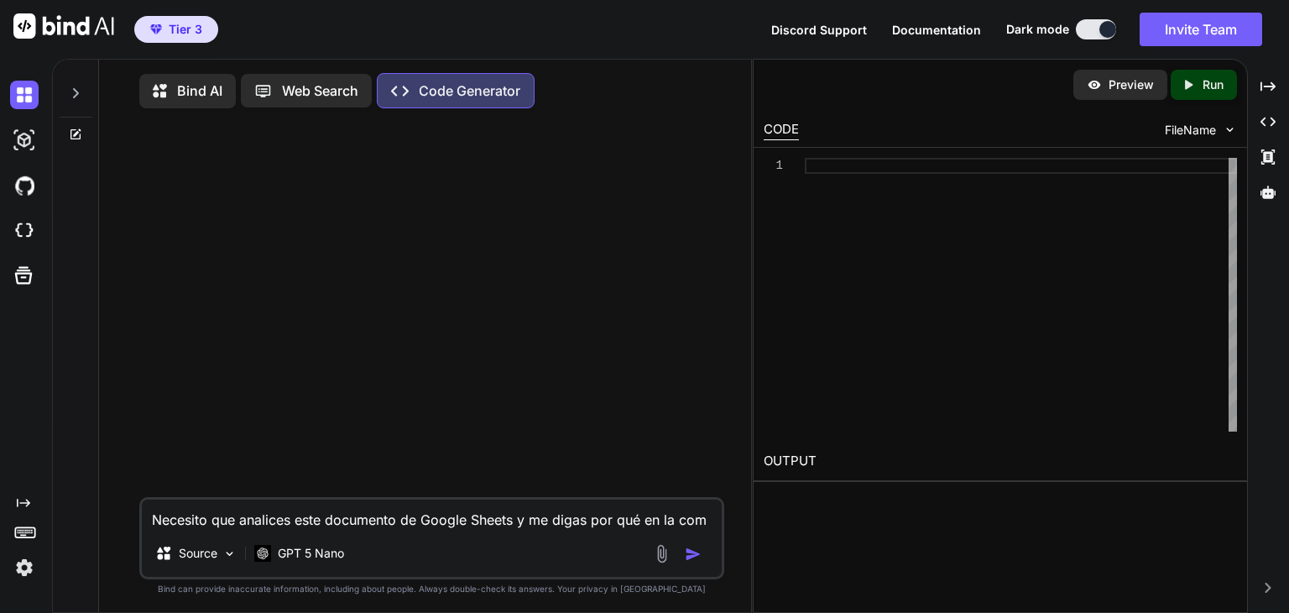
type textarea "Necesito que analices este documento de Google Sheets y me digas por qué en la …"
type textarea "x"
type textarea "Necesito que analices este documento de Google Sheets y me digas por qué en la c"
type textarea "x"
type textarea "Necesito que analices este documento de Google Sheets y me digas por qué en la"
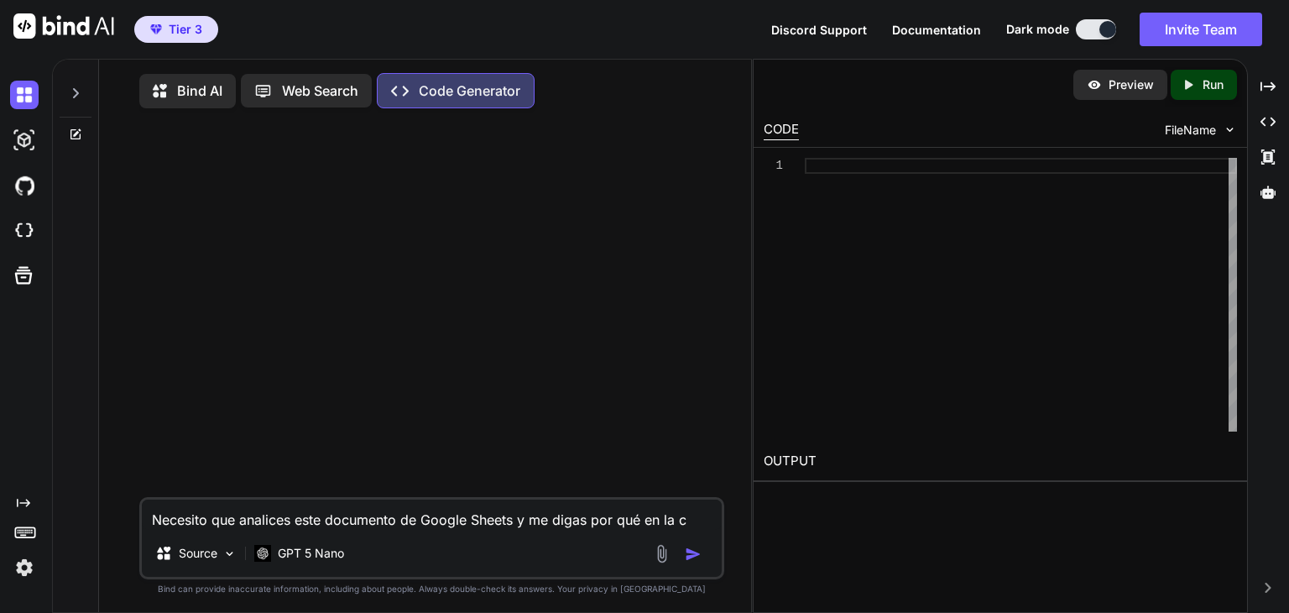
type textarea "x"
type textarea "Necesito que analices este documento de Google Sheets y me digas por qué en la c"
type textarea "x"
type textarea "Necesito que analices este documento de Google Sheets y me digas por qué en la …"
type textarea "x"
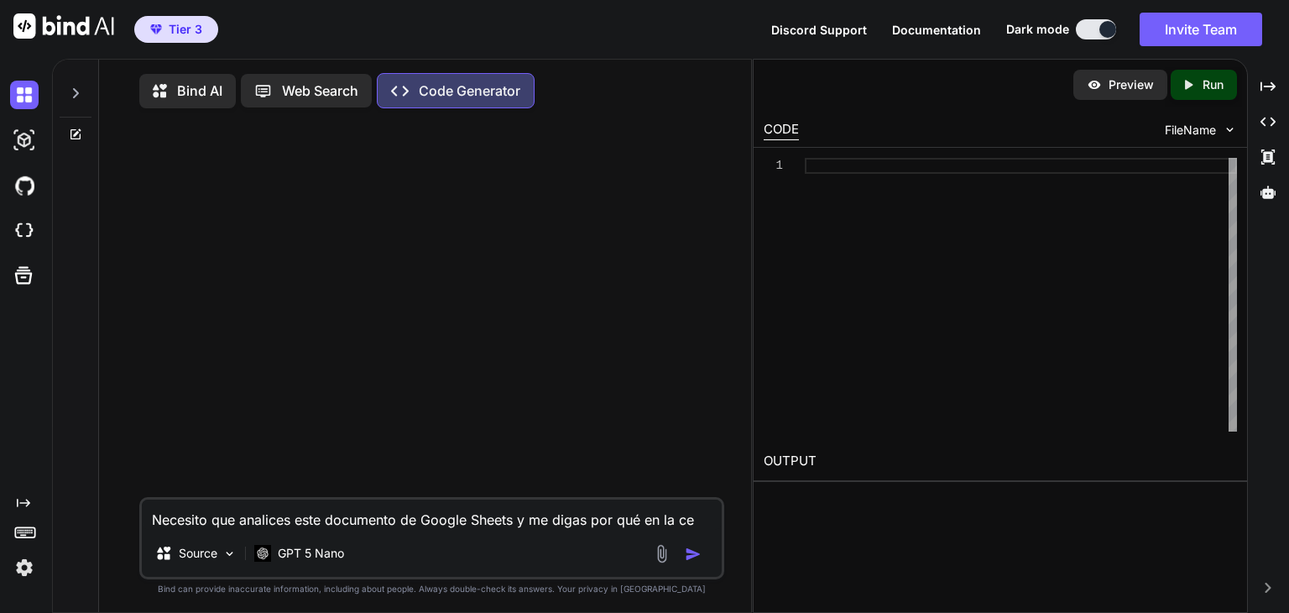
type textarea "Necesito que analices este documento de Google Sheets y me digas por qué en la …"
type textarea "x"
type textarea "Necesito que analices este documento de Google Sheets y me digas por qué en la …"
type textarea "x"
type textarea "Necesito que analices este documento de Google Sheets y me digas por qué en la …"
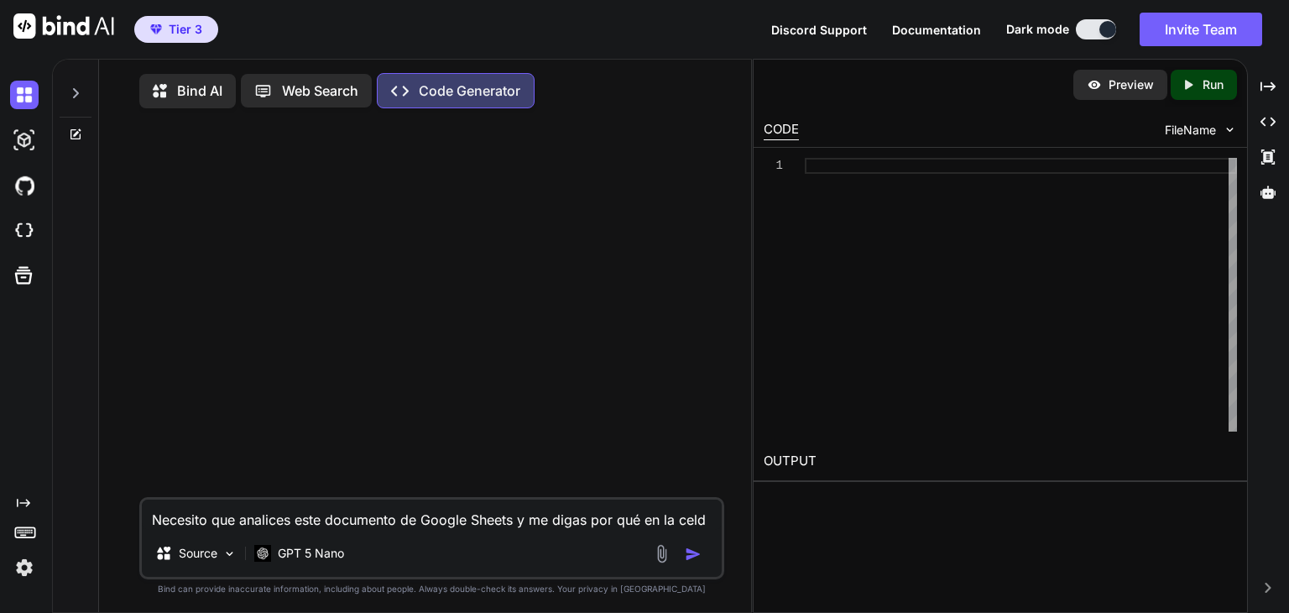
type textarea "x"
type textarea "Necesito que analices este documento de Google Sheets y me digas por qué en la …"
type textarea "x"
type textarea "Necesito que analices este documento de Google Sheets y me digas por qué en la …"
type textarea "x"
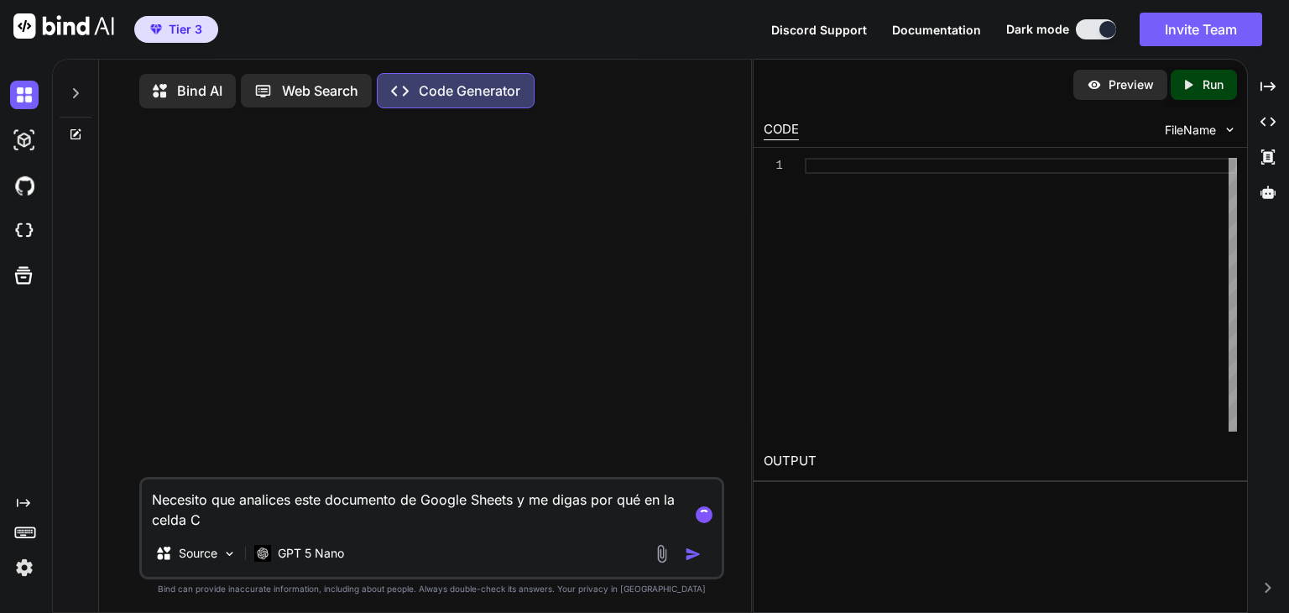
type textarea "Necesito que analices este documento de Google Sheets y me digas por qué en la …"
type textarea "x"
type textarea "Necesito que analices este documento de Google Sheets y me digas por qué en la …"
type textarea "x"
type textarea "Necesito que analices este documento de Google Sheets y me digas por qué en la …"
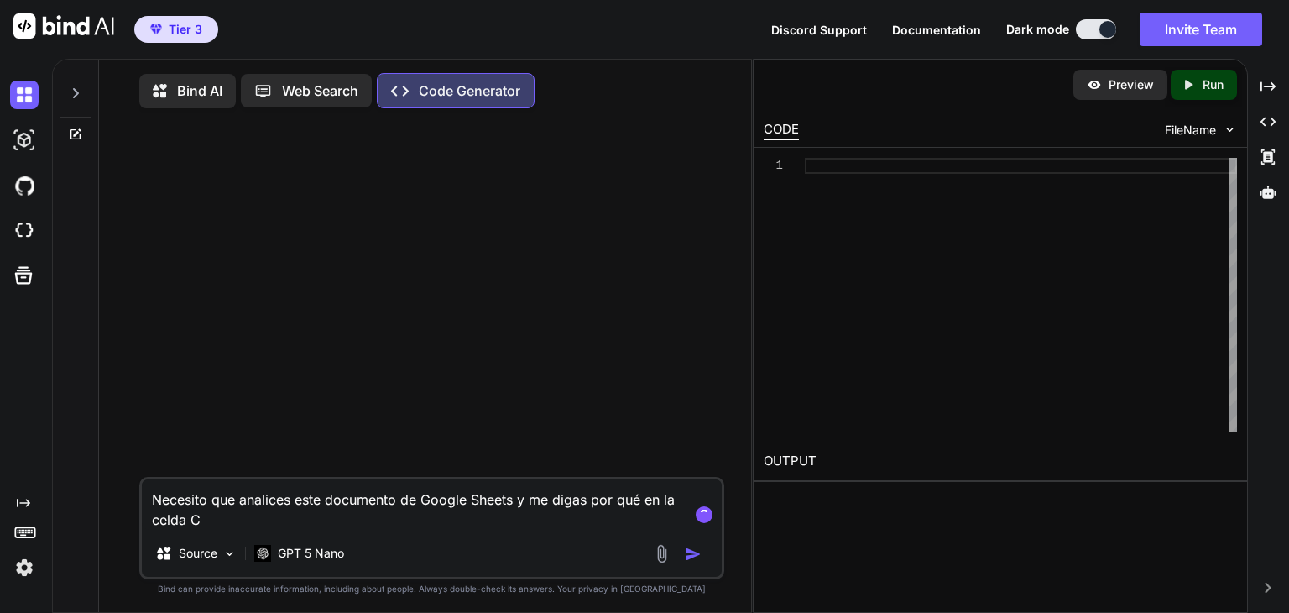
type textarea "x"
type textarea "Necesito que analices este documento de Google Sheets y me digas por qué en la …"
type textarea "x"
type textarea "Necesito que analices este documento de Google Sheets y me digas por qué en la …"
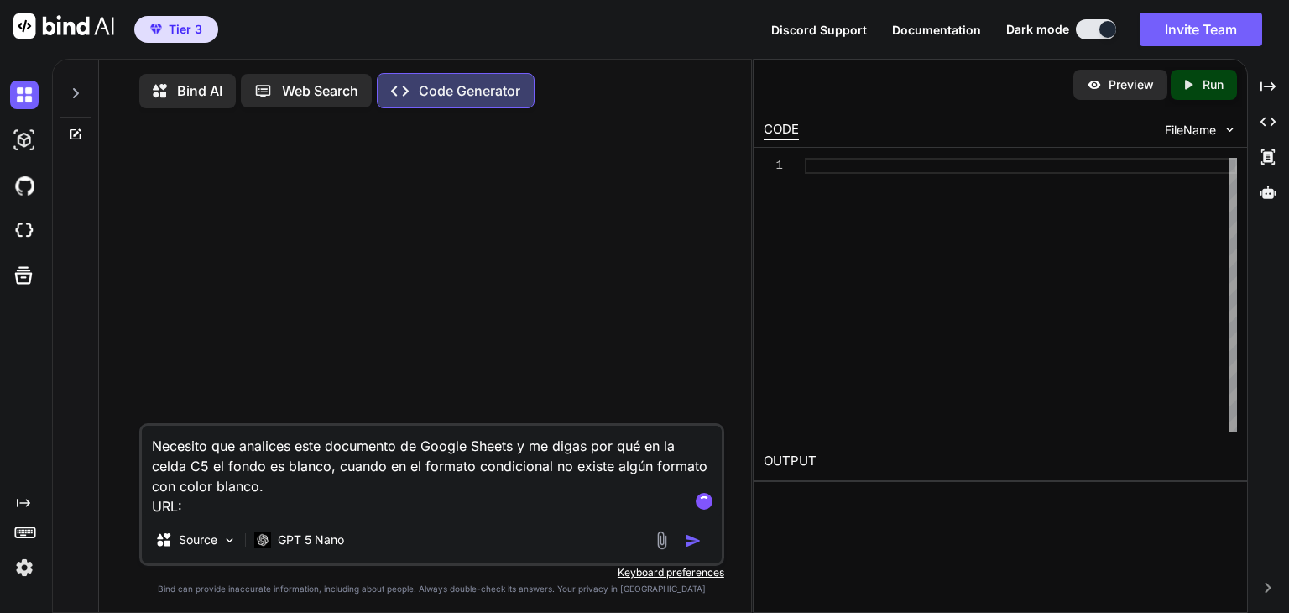
paste textarea "[URL][DOMAIN_NAME]"
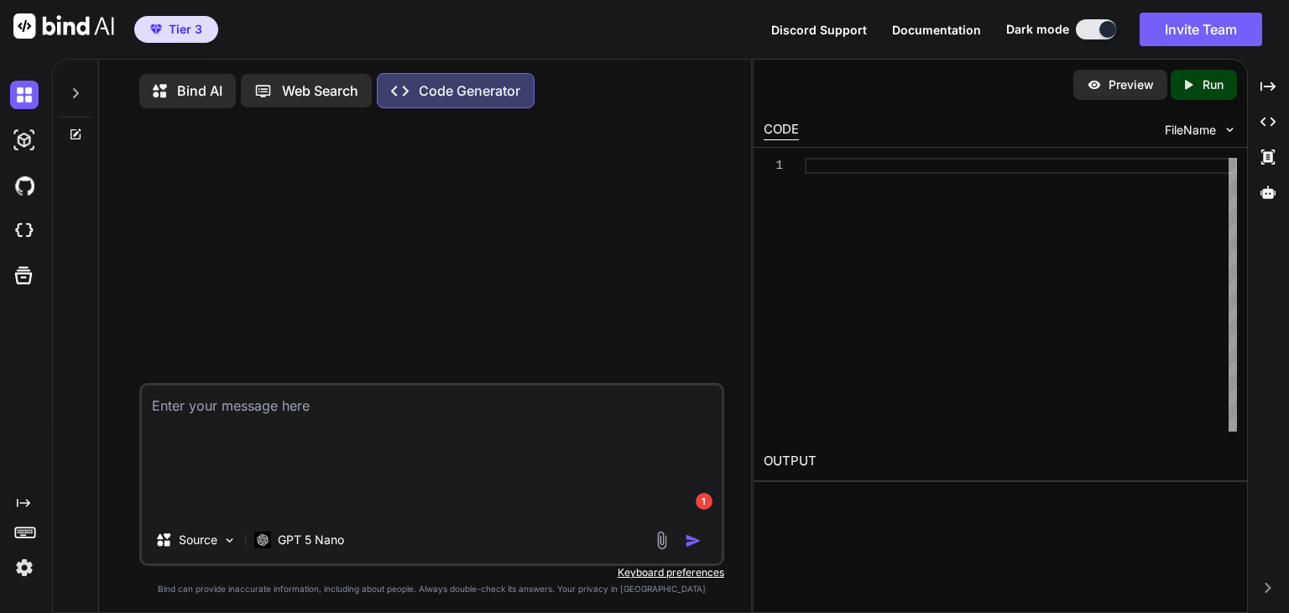
scroll to position [7, 0]
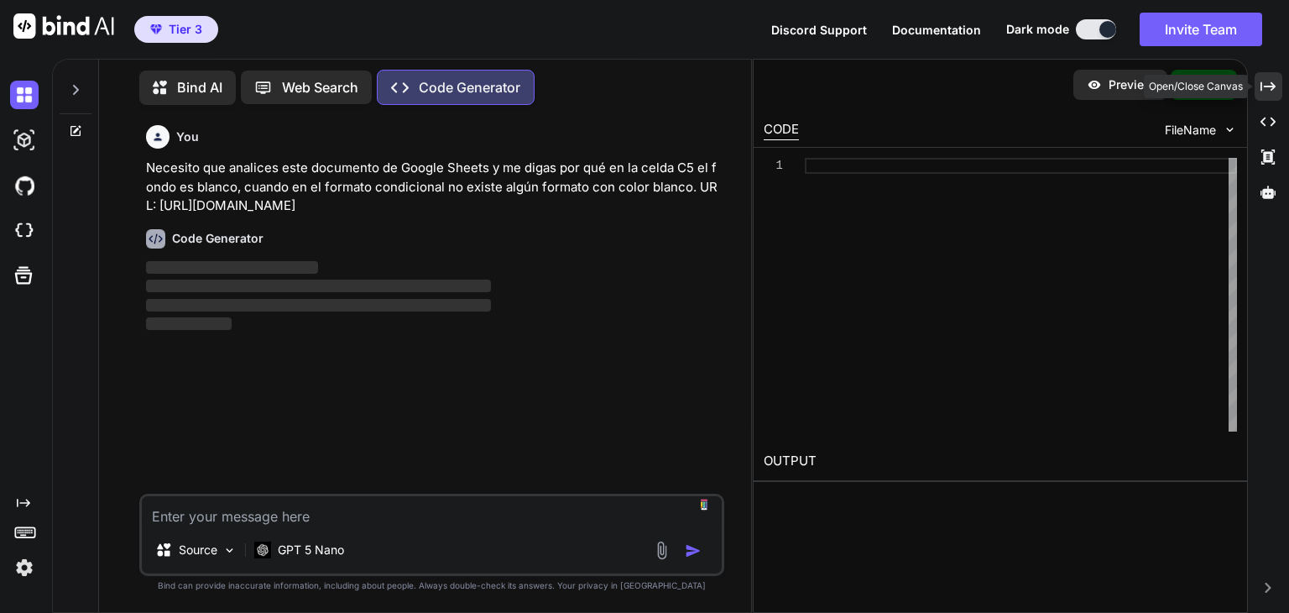
click at [1265, 89] on icon "Created with Pixso." at bounding box center [1267, 86] width 15 height 15
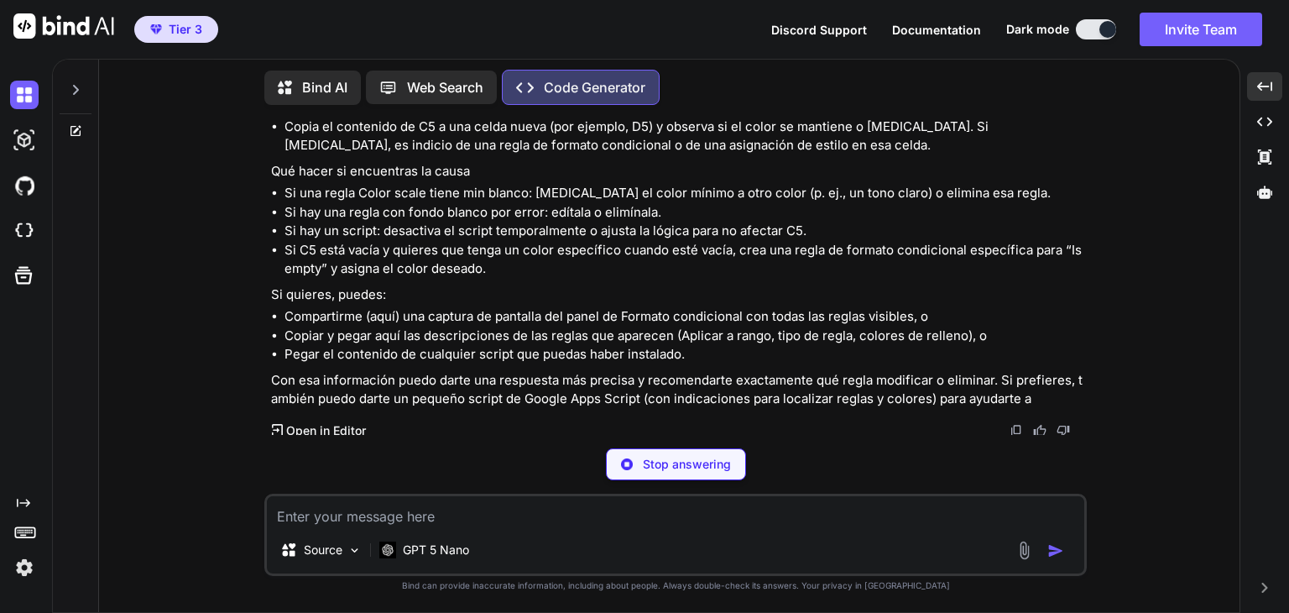
scroll to position [732, 0]
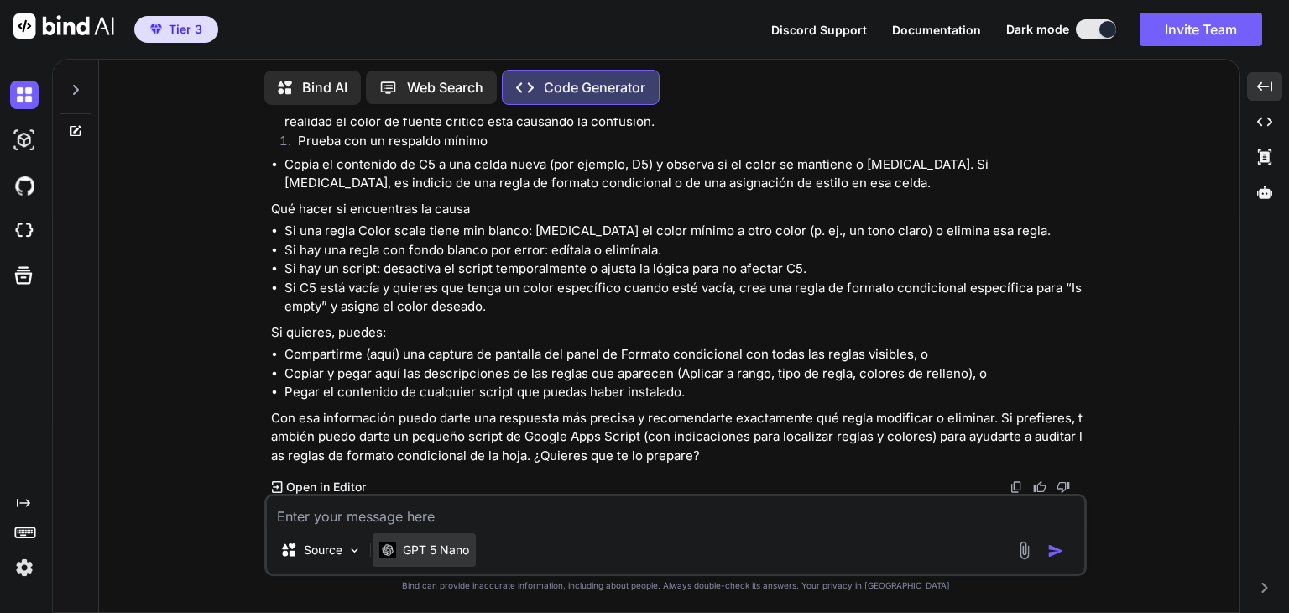
click at [425, 547] on p "GPT 5 Nano" at bounding box center [436, 549] width 66 height 17
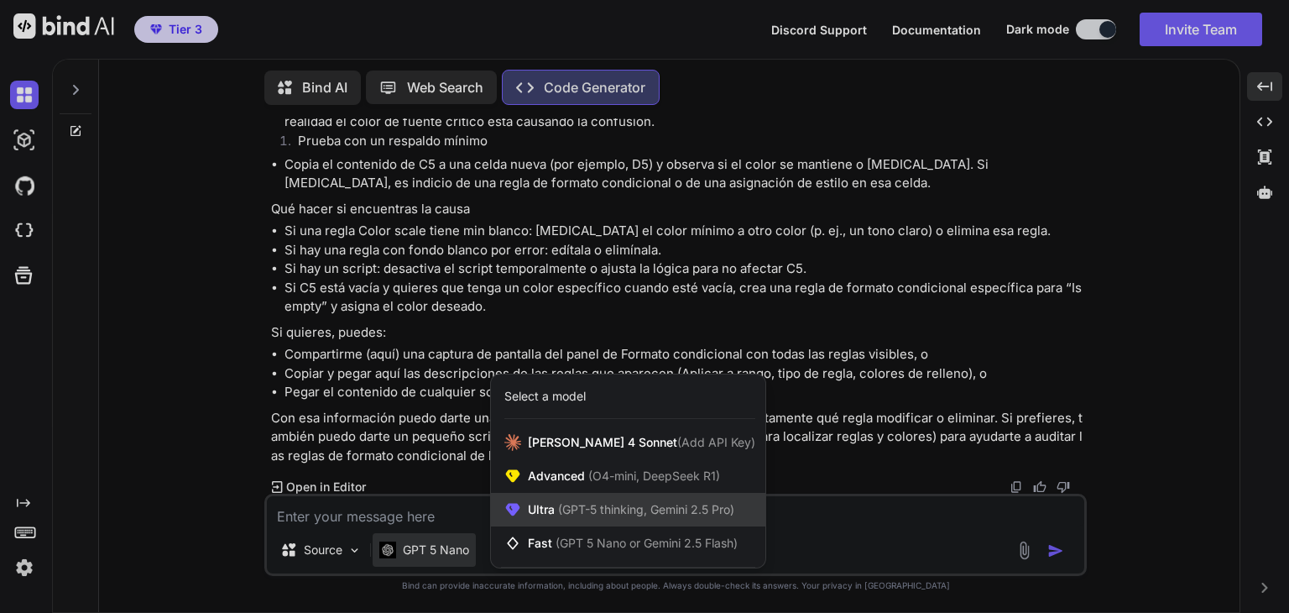
click at [576, 499] on div "Ultra (GPT-5 thinking, Gemini 2.5 Pro)" at bounding box center [628, 510] width 274 height 34
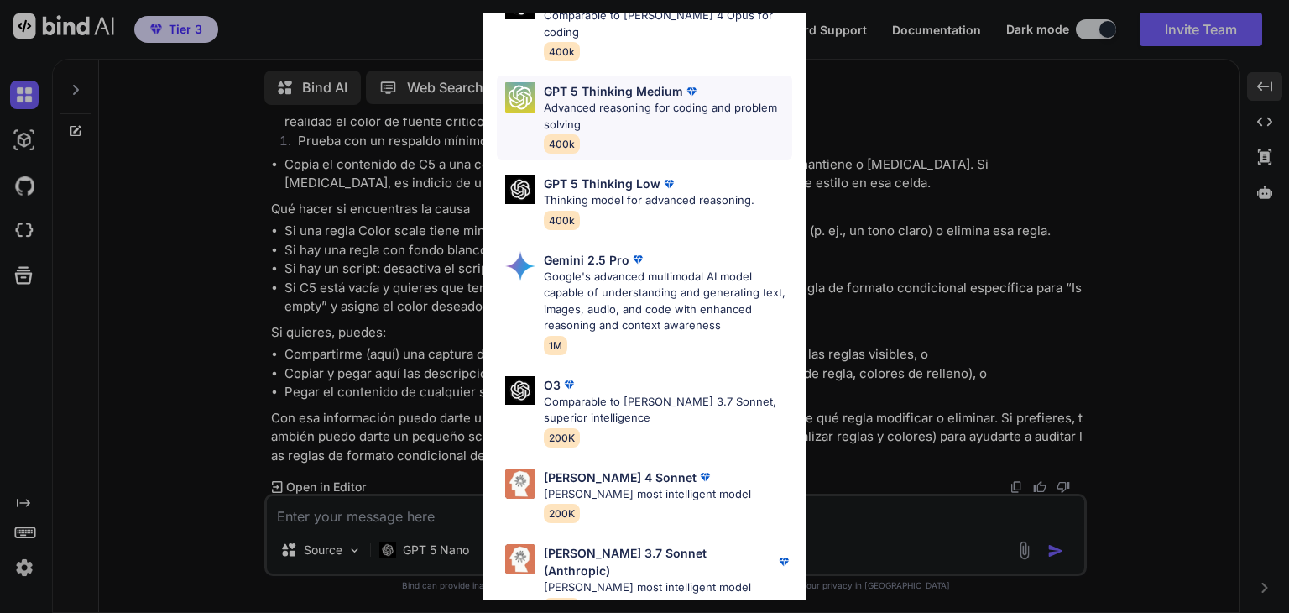
scroll to position [185, 0]
click at [706, 476] on div "[PERSON_NAME] 4 Sonnet [PERSON_NAME] most intelligent model 200K" at bounding box center [644, 495] width 295 height 68
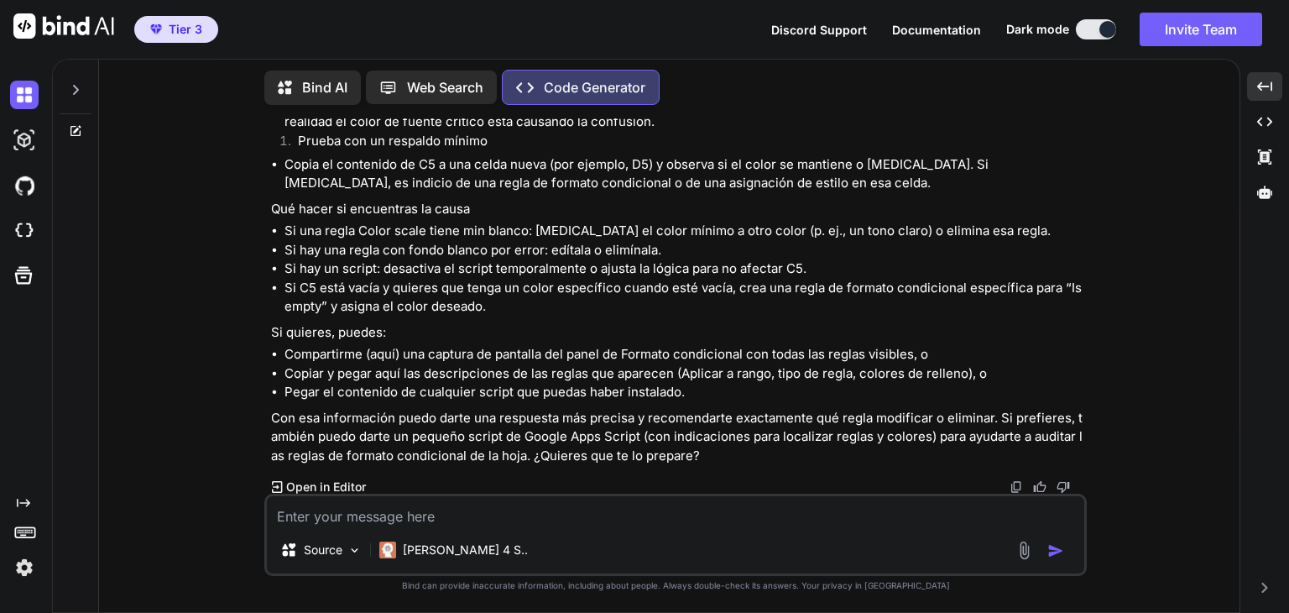
click at [301, 81] on icon at bounding box center [290, 87] width 24 height 21
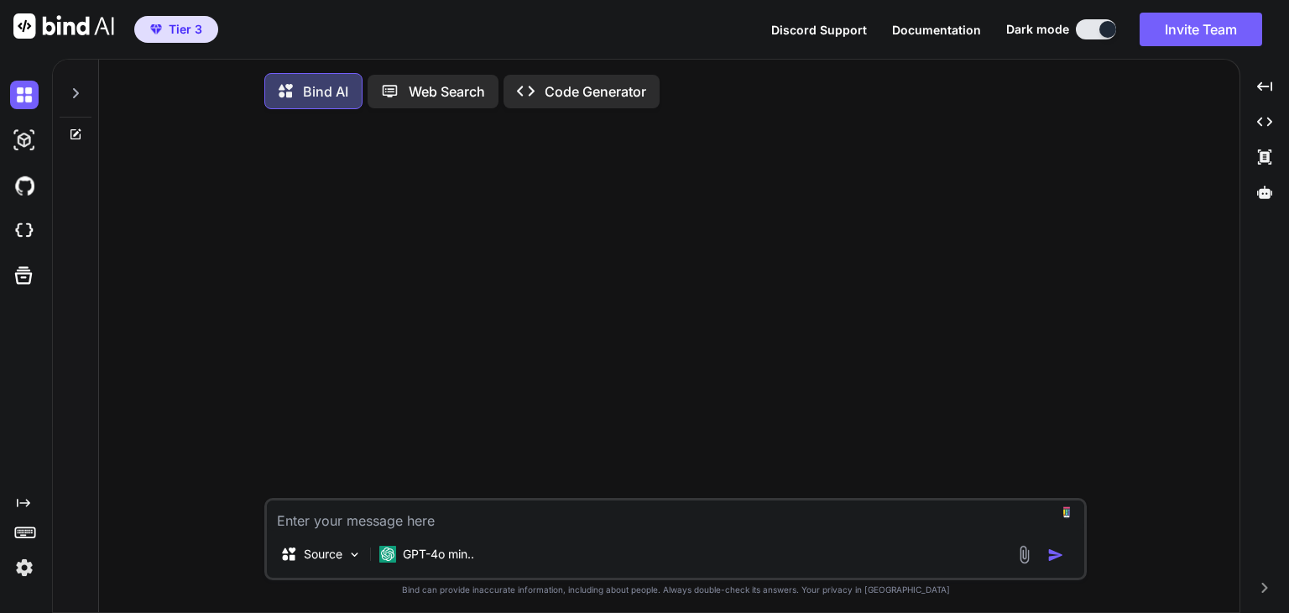
click at [600, 85] on p "Code Generator" at bounding box center [596, 91] width 102 height 20
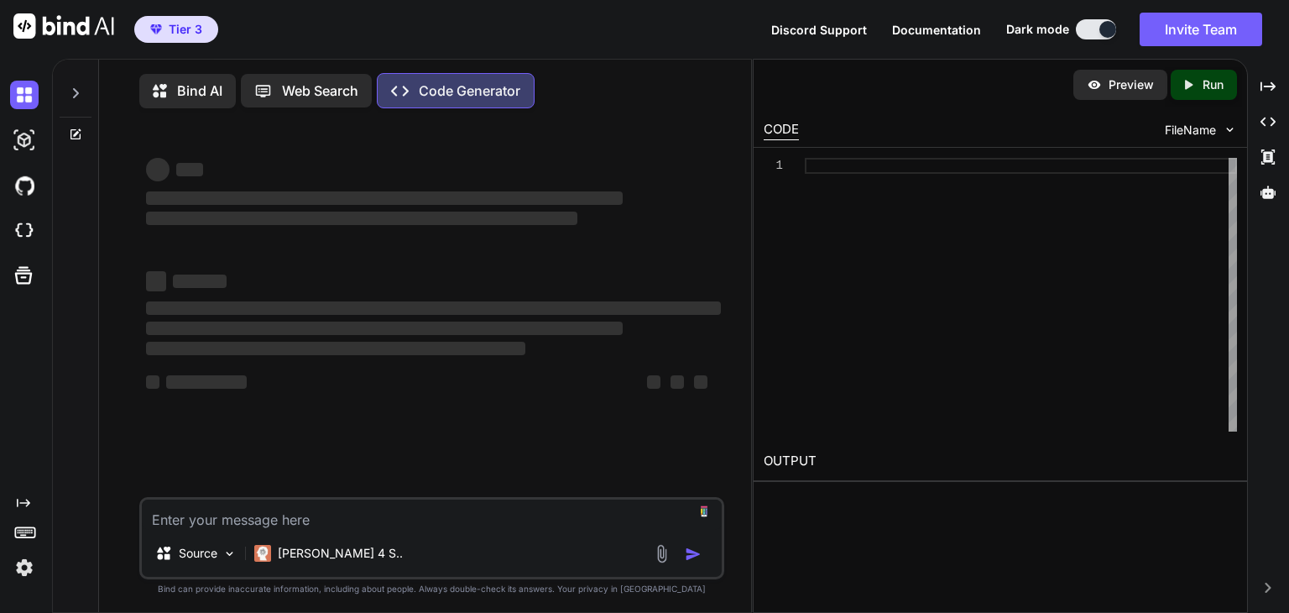
scroll to position [7, 0]
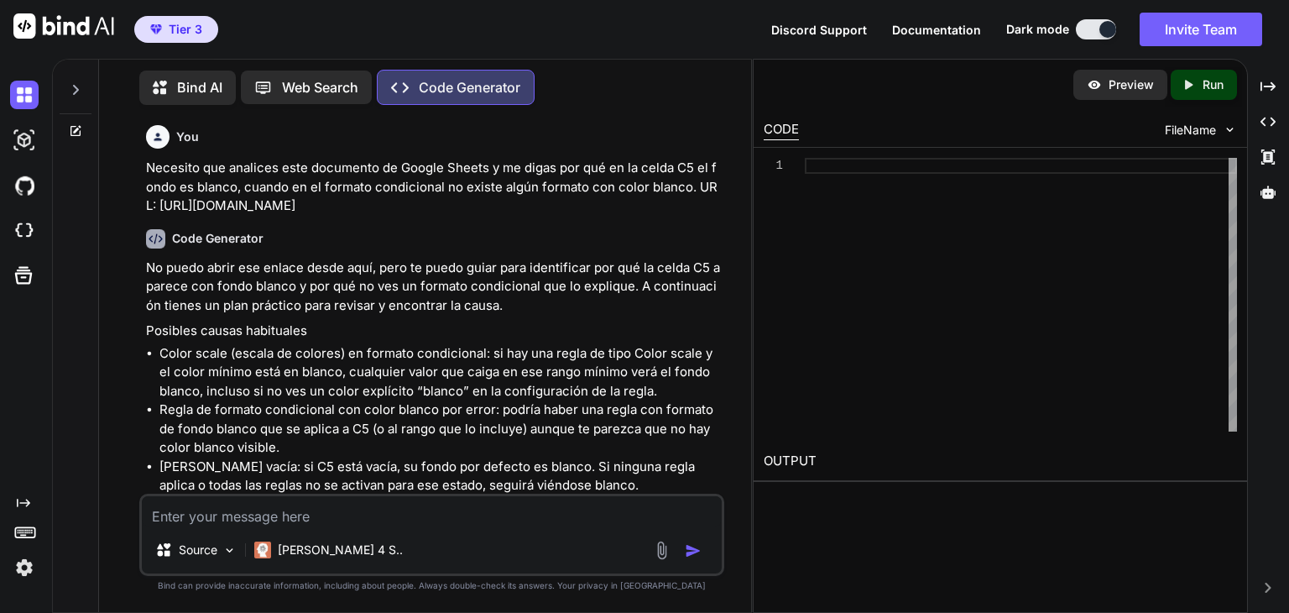
drag, startPoint x: 404, startPoint y: 222, endPoint x: 149, endPoint y: 172, distance: 259.8
click at [149, 172] on p "Necesito que analices este documento de Google Sheets y me digas por qué en la …" at bounding box center [433, 187] width 575 height 57
copy p "Necesito que analices este documento de Google Sheets y me digas por qué en la …"
click at [193, 83] on p "Bind AI" at bounding box center [199, 87] width 45 height 20
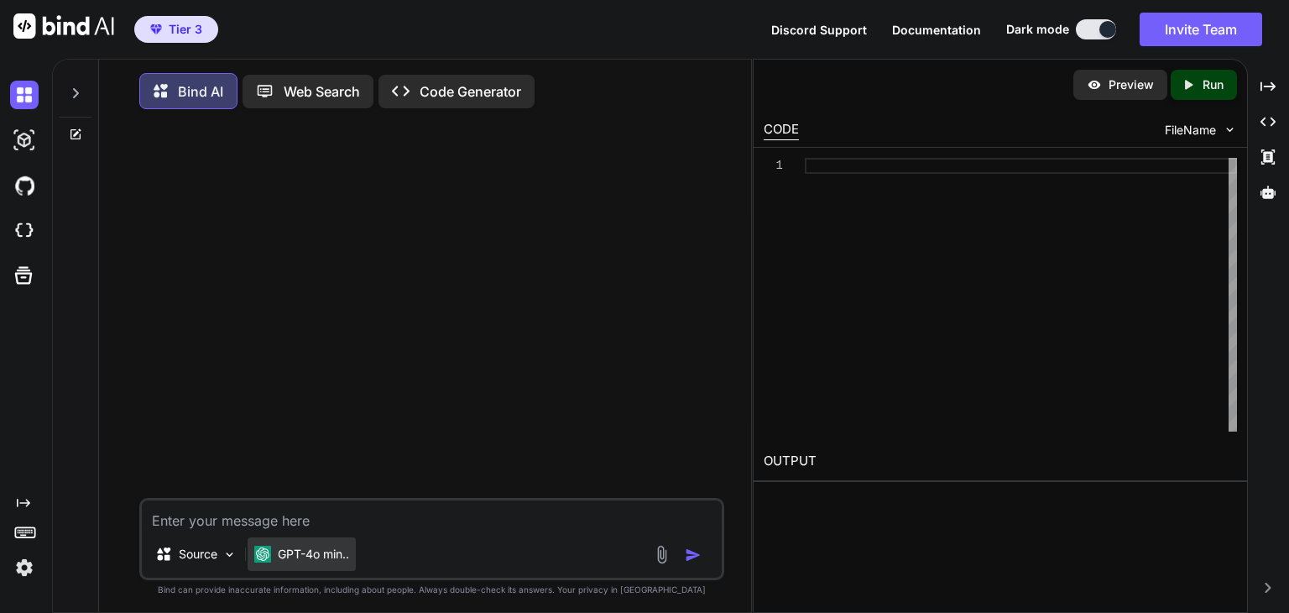
click at [342, 562] on p "GPT-4o min.." at bounding box center [313, 553] width 71 height 17
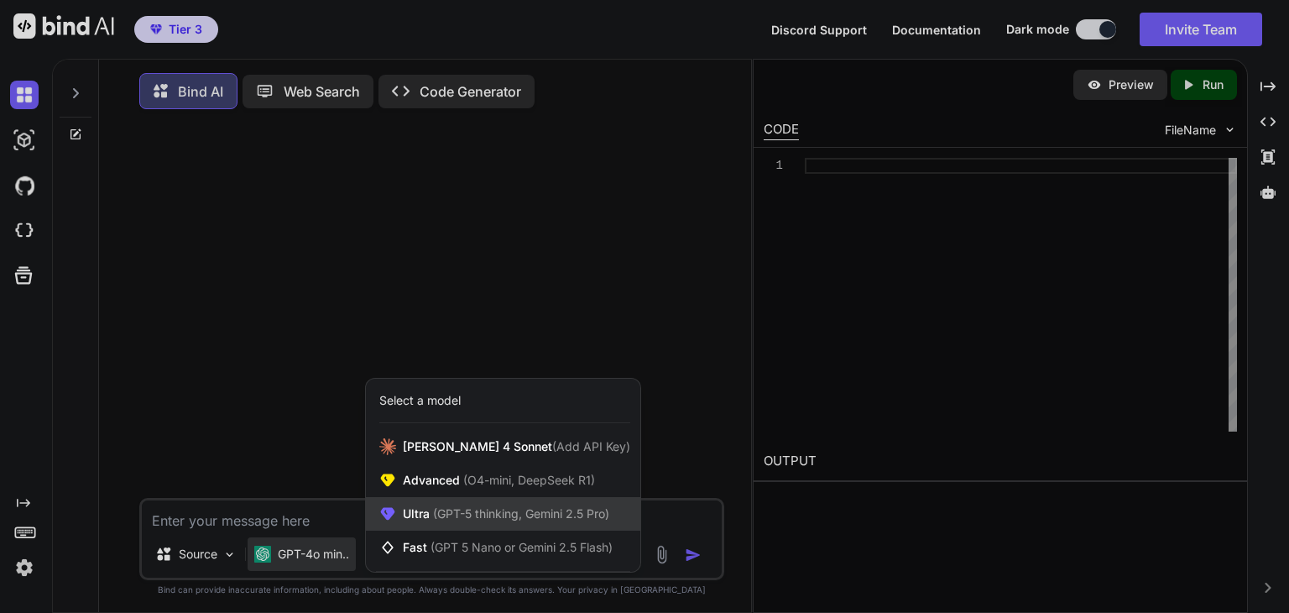
click at [451, 518] on span "(GPT-5 thinking, Gemini 2.5 Pro)" at bounding box center [520, 513] width 180 height 14
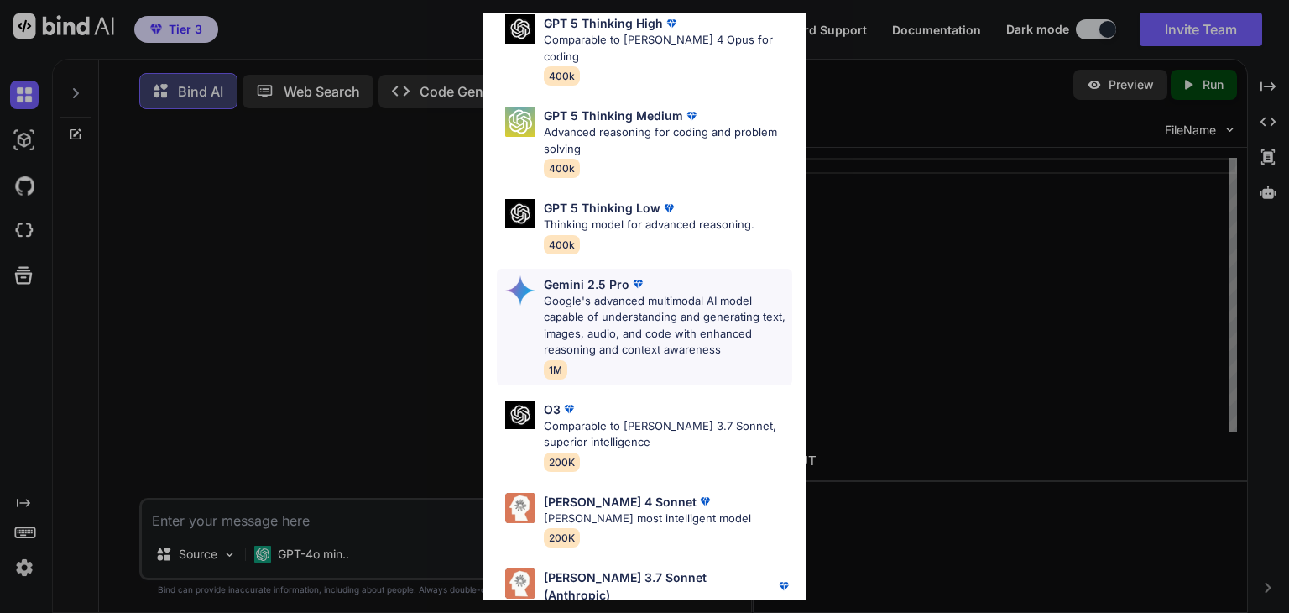
scroll to position [185, 0]
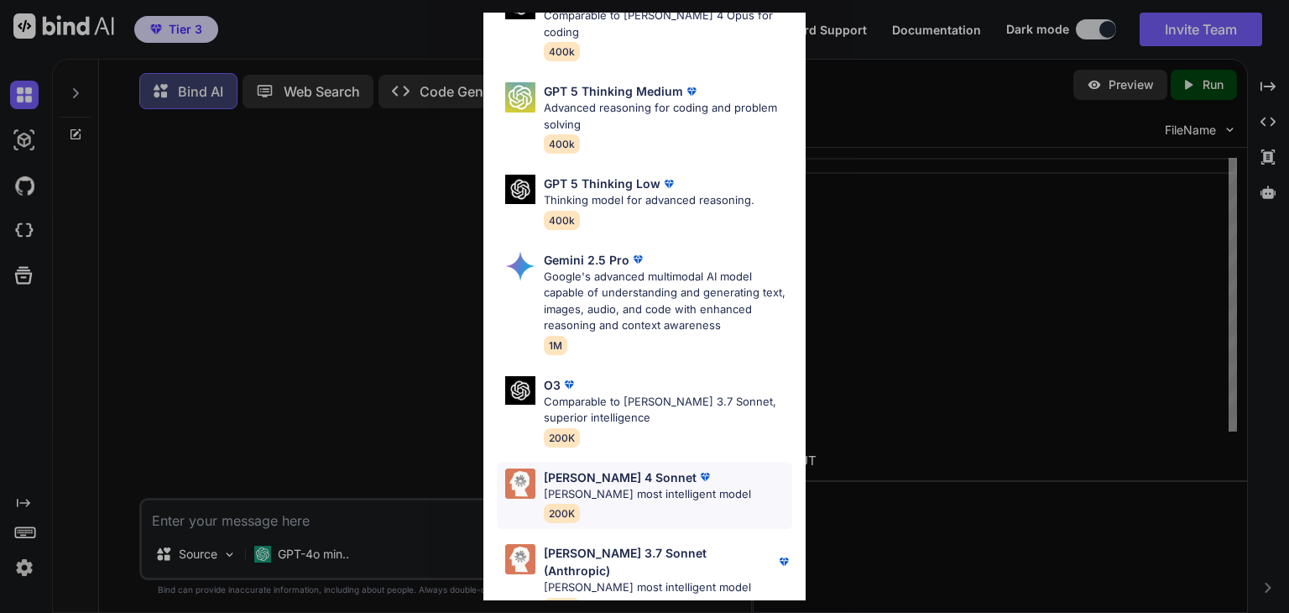
click at [644, 486] on p "[PERSON_NAME] most intelligent model" at bounding box center [647, 494] width 207 height 17
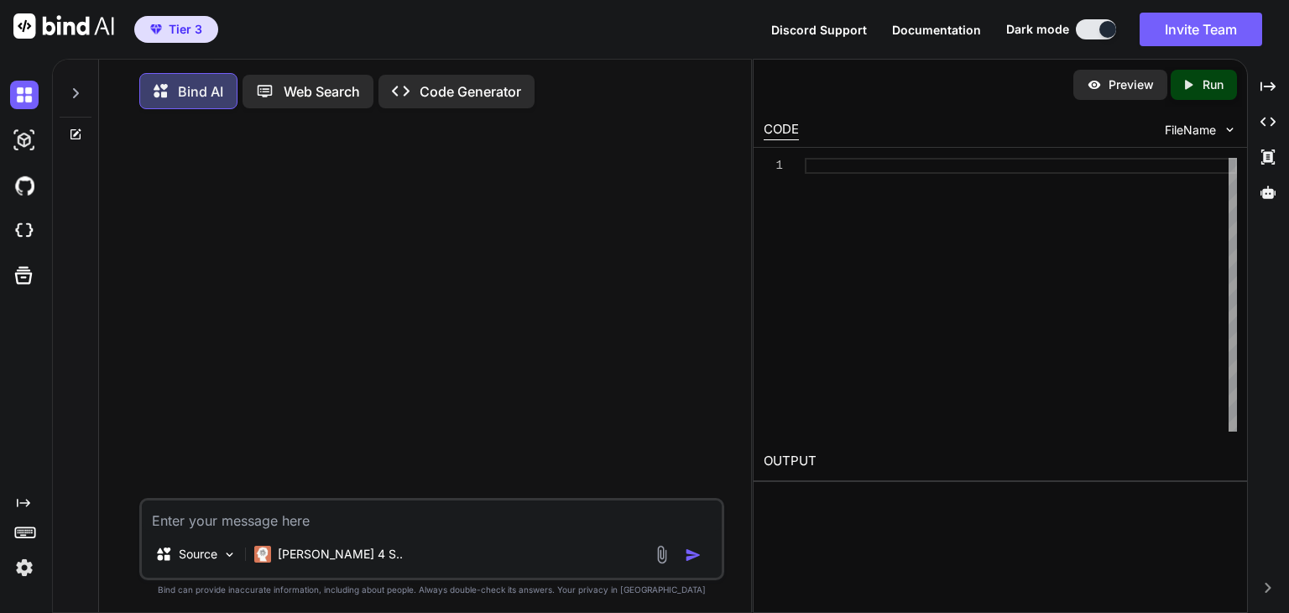
click at [416, 518] on textarea at bounding box center [432, 515] width 580 height 30
paste textarea "Necesito que analices este documento de Google Sheets y me digas por qué en la …"
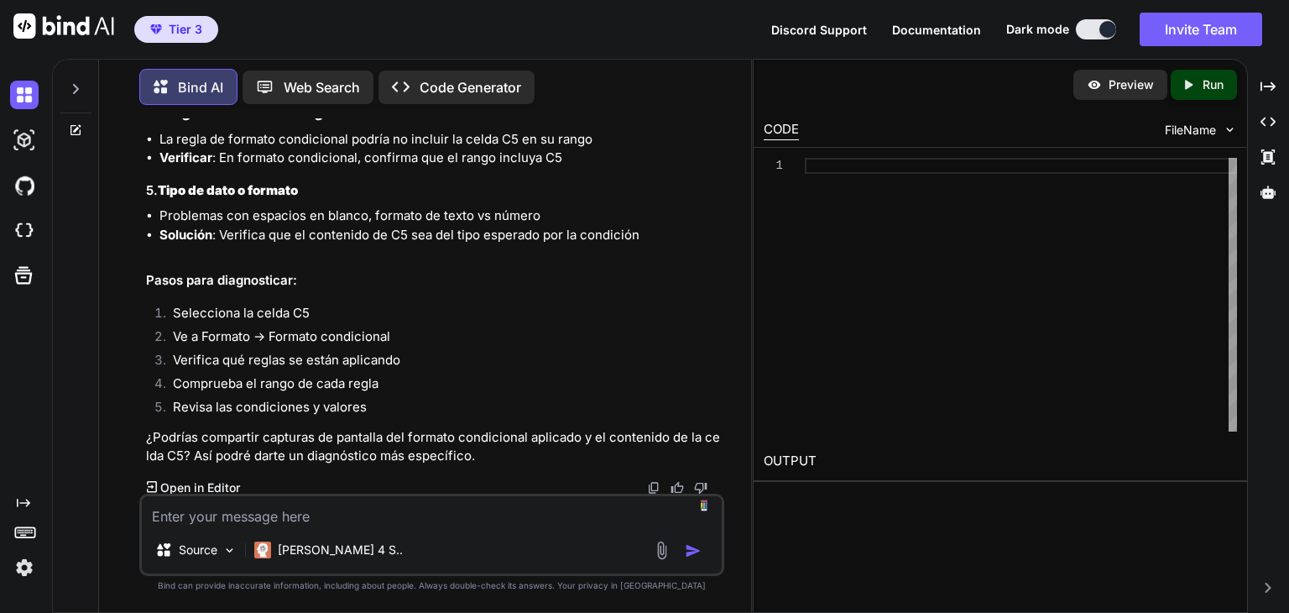
scroll to position [614, 0]
click at [658, 549] on img at bounding box center [661, 549] width 19 height 19
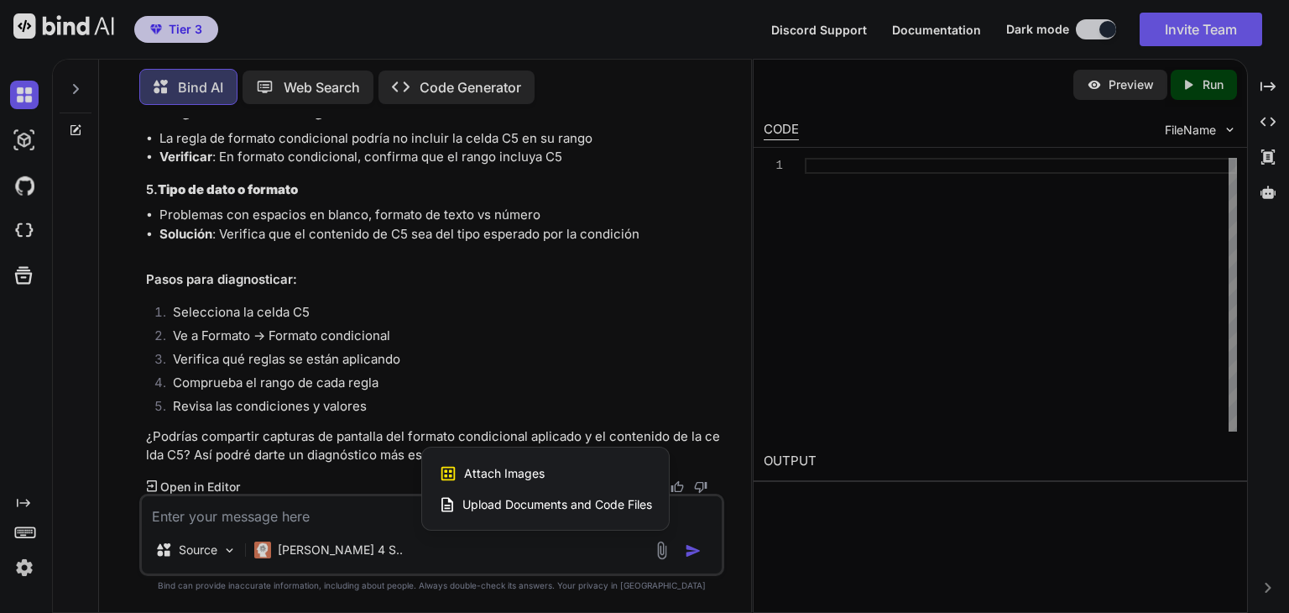
click at [390, 514] on div at bounding box center [644, 306] width 1289 height 613
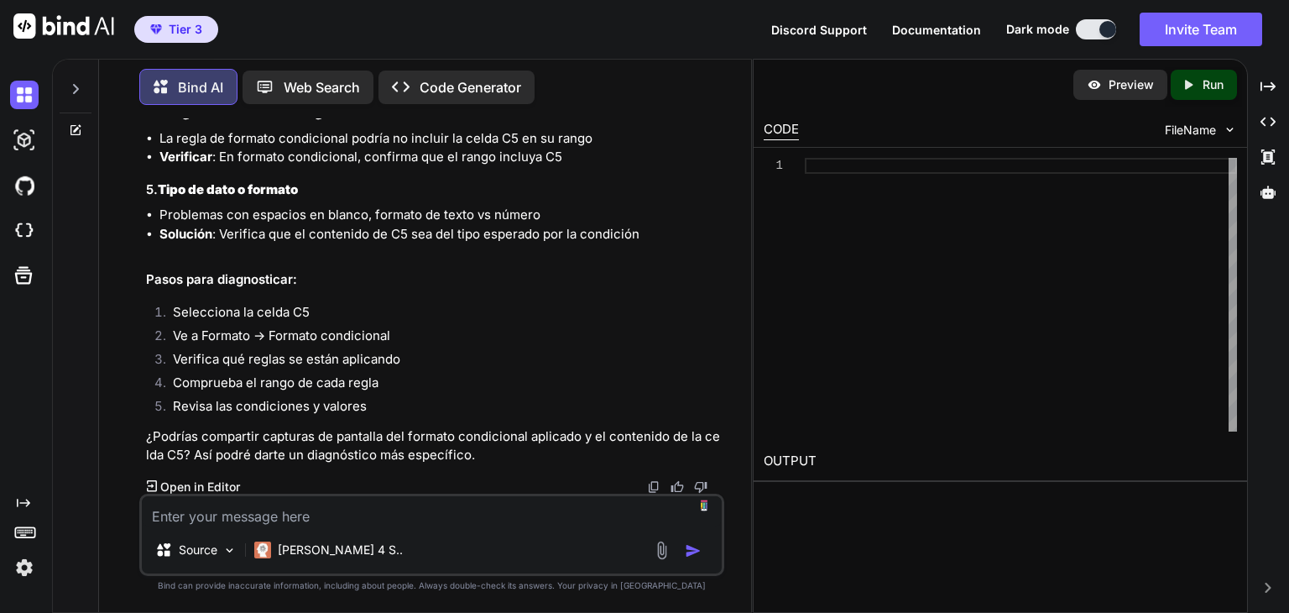
click at [390, 514] on textarea at bounding box center [432, 511] width 580 height 30
click at [339, 521] on textarea at bounding box center [432, 511] width 580 height 30
click at [398, 516] on textarea at bounding box center [432, 511] width 580 height 30
click at [667, 540] on img at bounding box center [661, 549] width 19 height 19
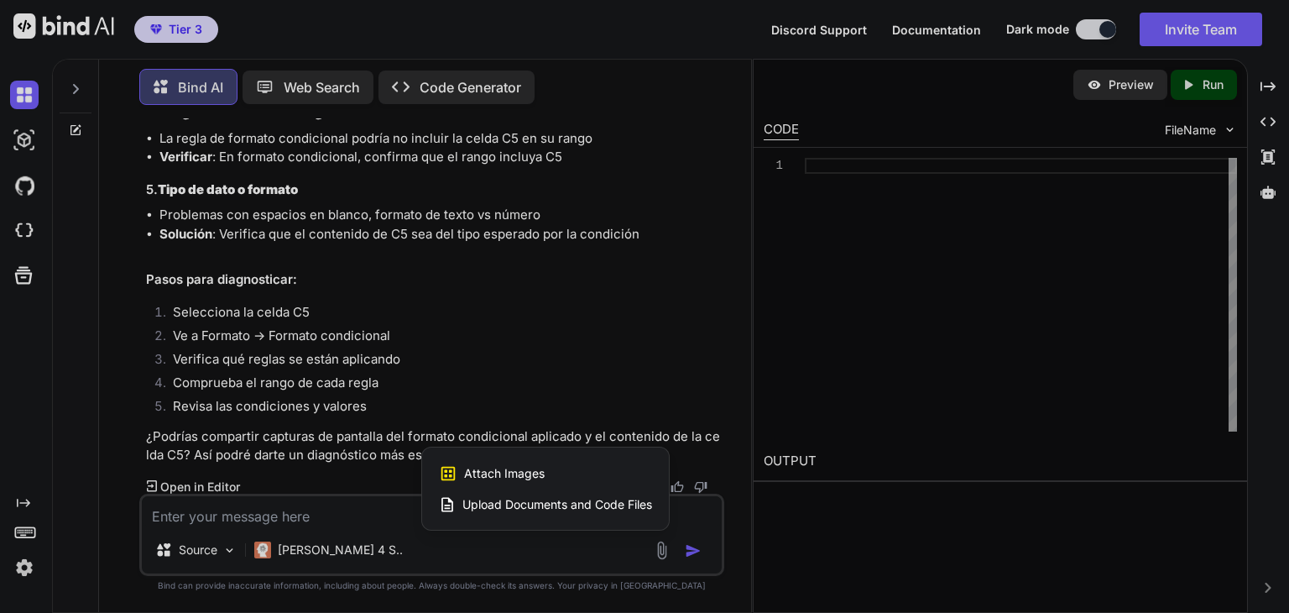
click at [534, 467] on span "Attach Images" at bounding box center [504, 473] width 81 height 17
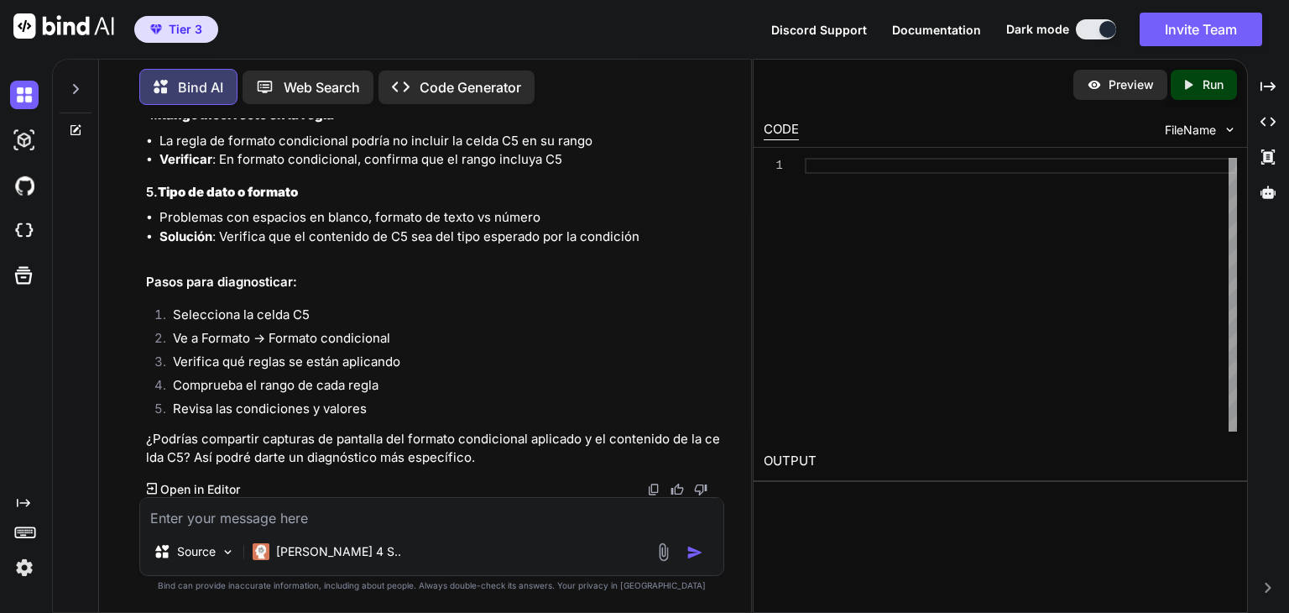
click at [365, 524] on textarea at bounding box center [431, 513] width 583 height 30
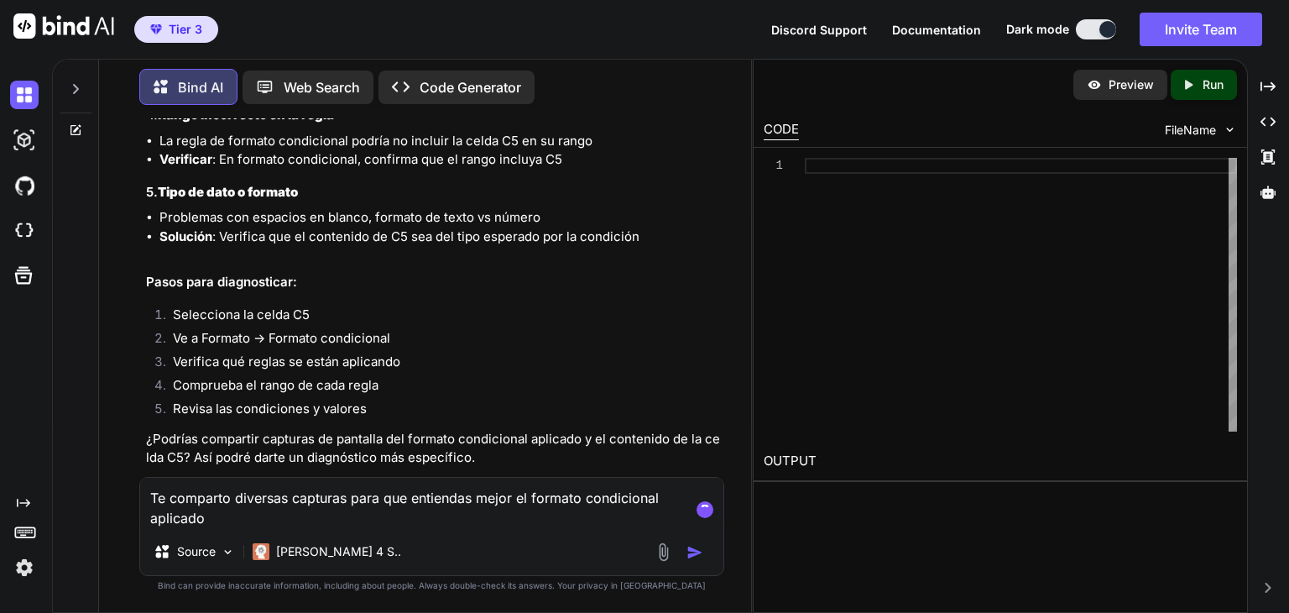
scroll to position [614, 0]
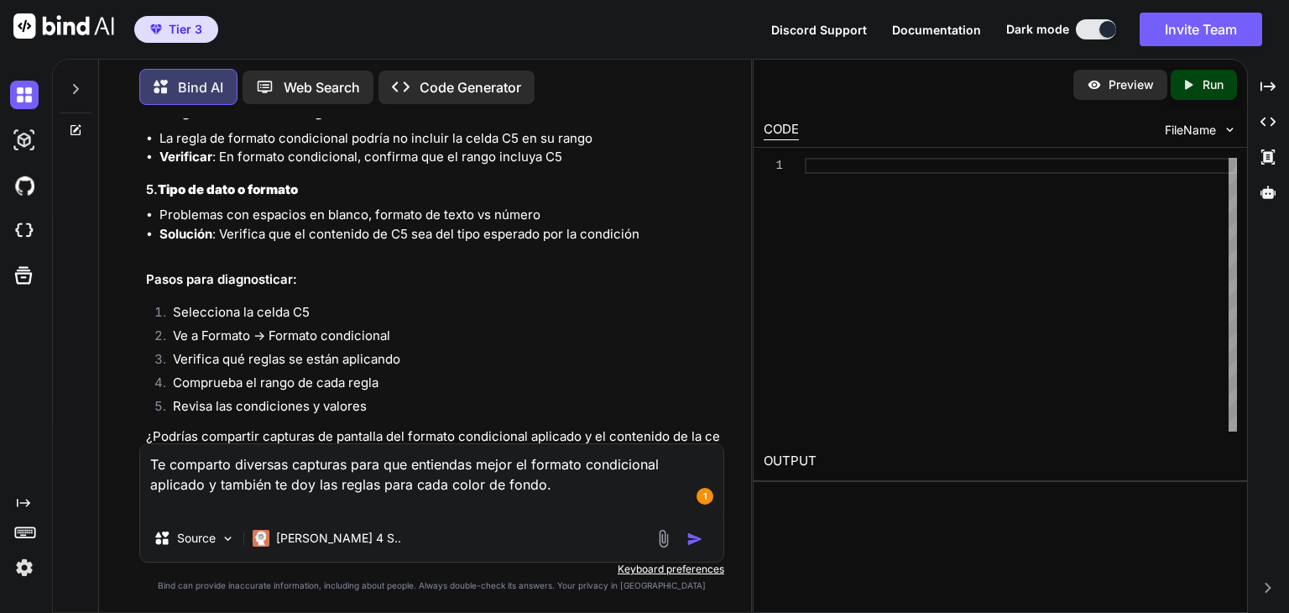
click at [661, 545] on img at bounding box center [663, 538] width 19 height 19
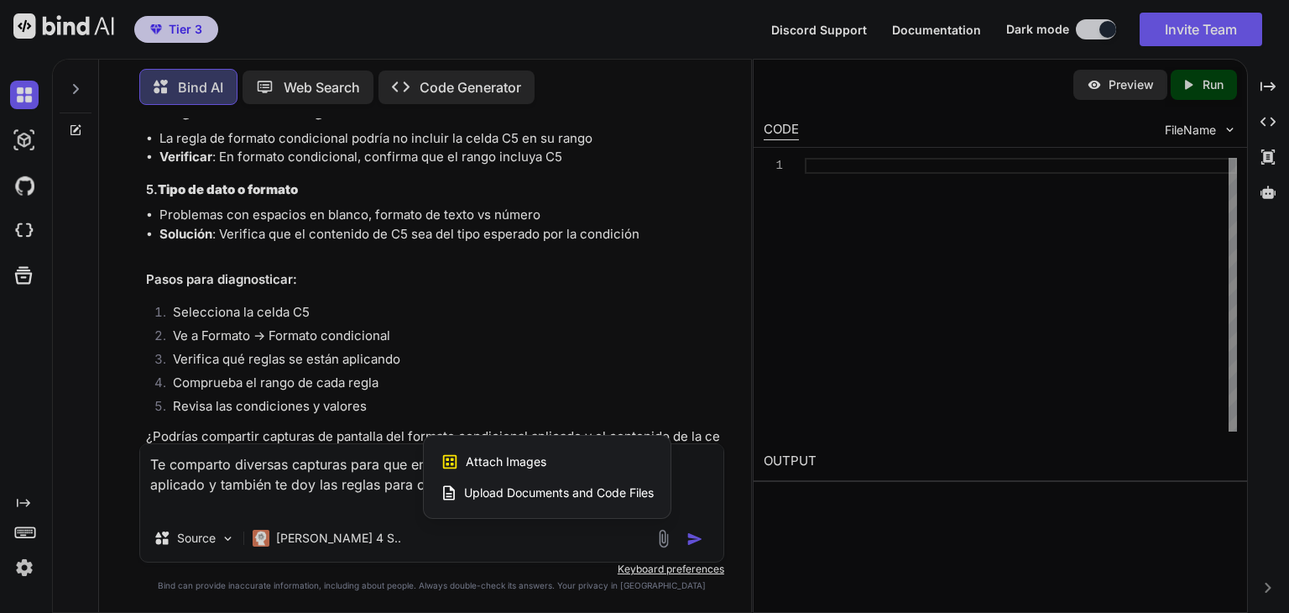
click at [545, 462] on div "Attach Images Image attachments are only supported in [PERSON_NAME] and Gemini …" at bounding box center [547, 462] width 213 height 32
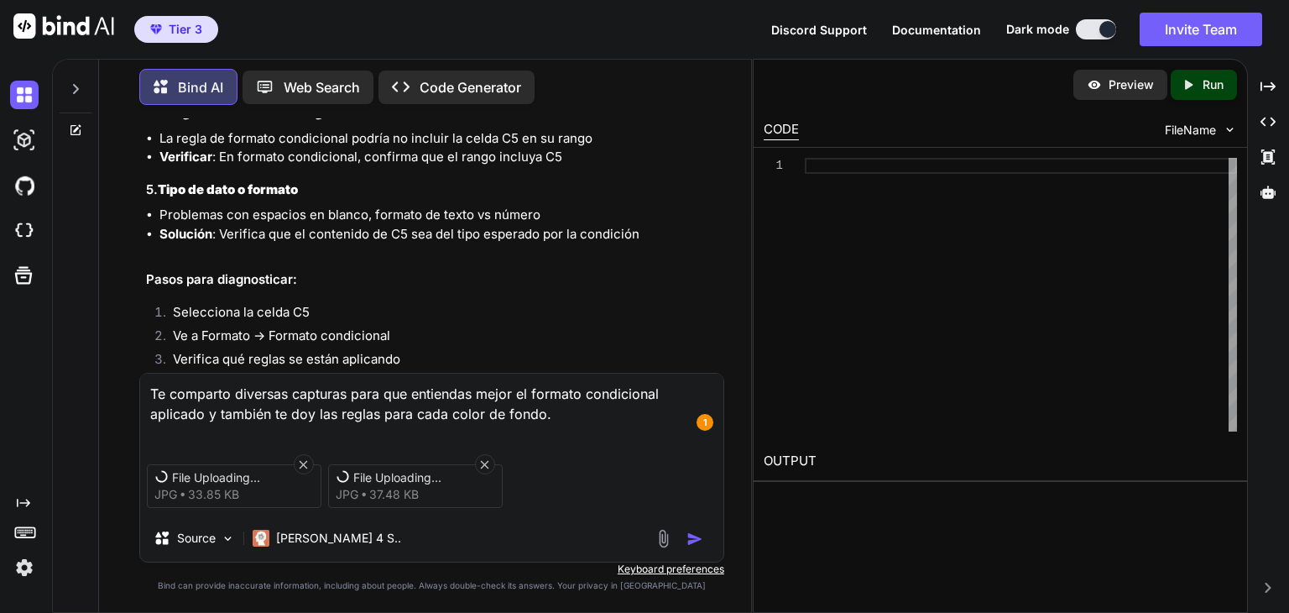
click at [564, 425] on textarea "Te comparto diversas capturas para que entiendas mejor el formato condicional a…" at bounding box center [431, 408] width 583 height 70
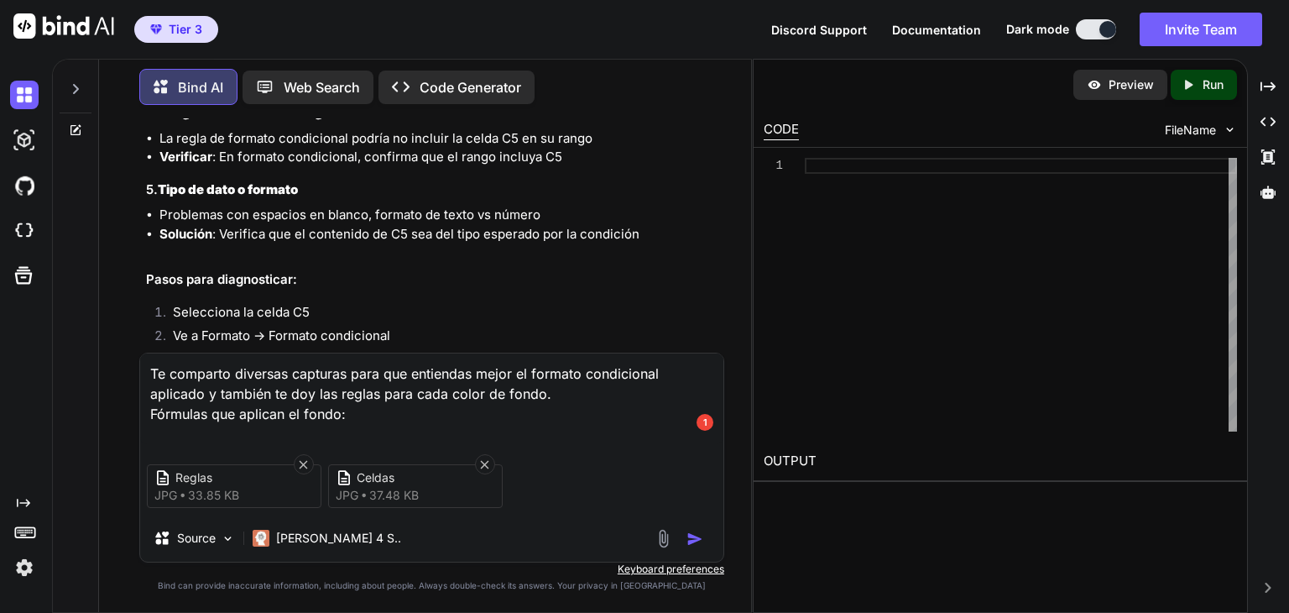
paste textarea "Verde: =C2-[DATE]()>90 Amarillo: =Y(C2-[DATE]()>60, C2-[DATE]()<=90) Naranja: =…"
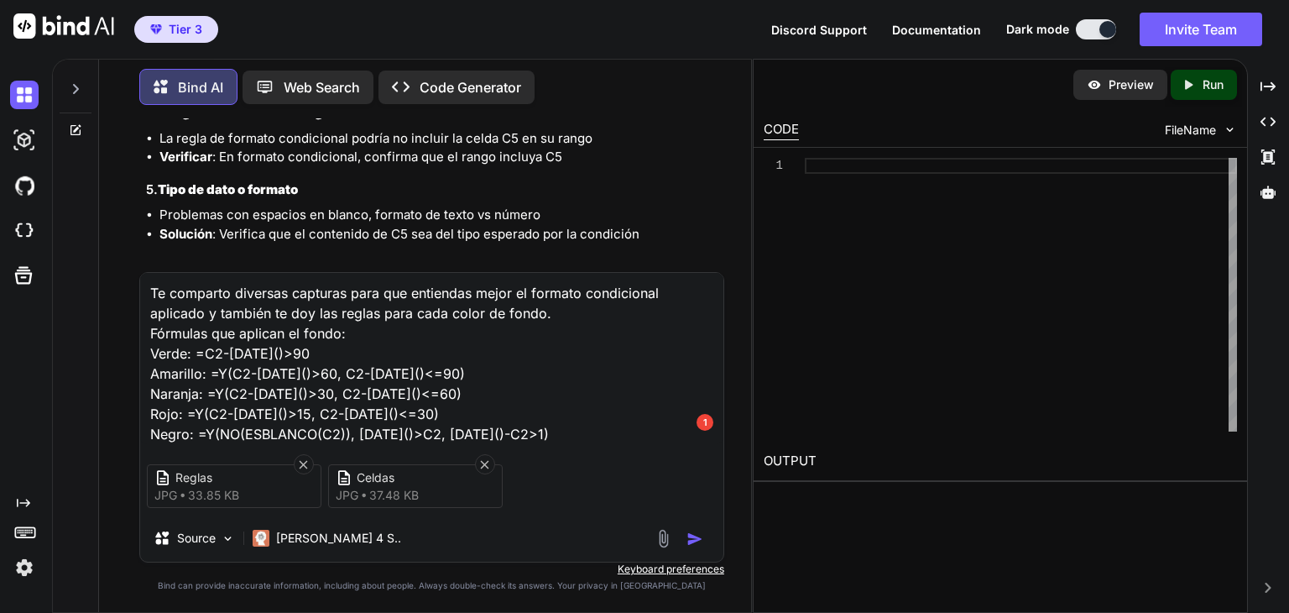
click at [579, 316] on textarea "Te comparto diversas capturas para que entiendas mejor el formato condicional a…" at bounding box center [431, 358] width 583 height 171
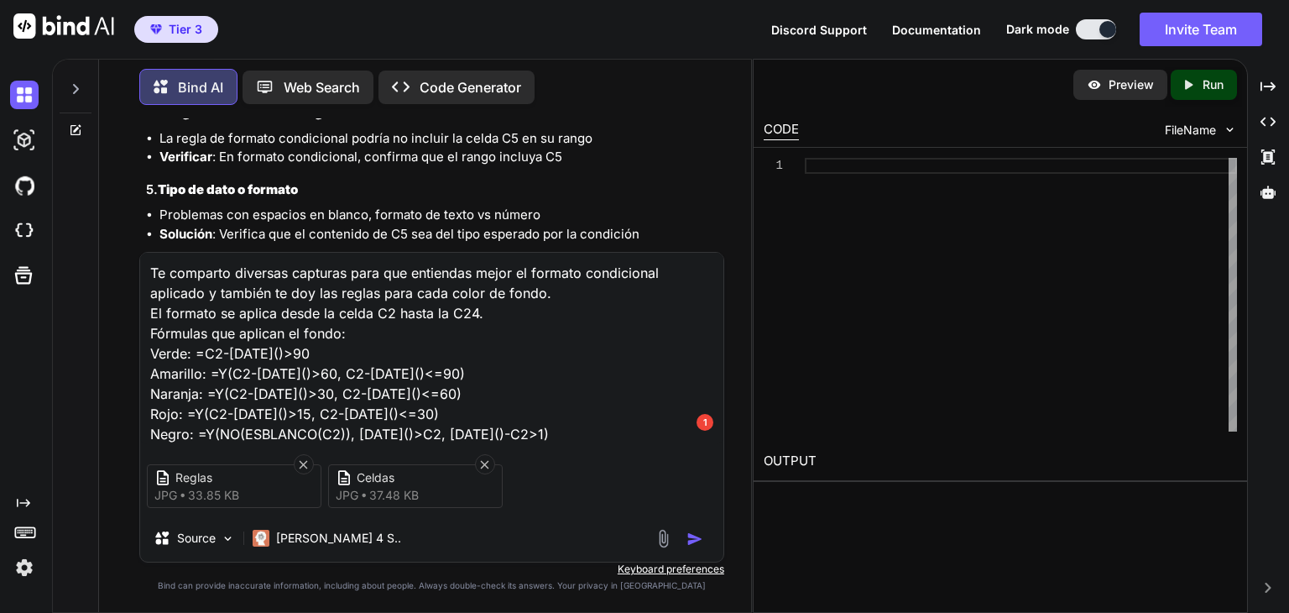
click at [444, 313] on textarea "Te comparto diversas capturas para que entiendas mejor el formato condicional a…" at bounding box center [431, 348] width 583 height 191
click at [694, 542] on img "button" at bounding box center [694, 538] width 17 height 17
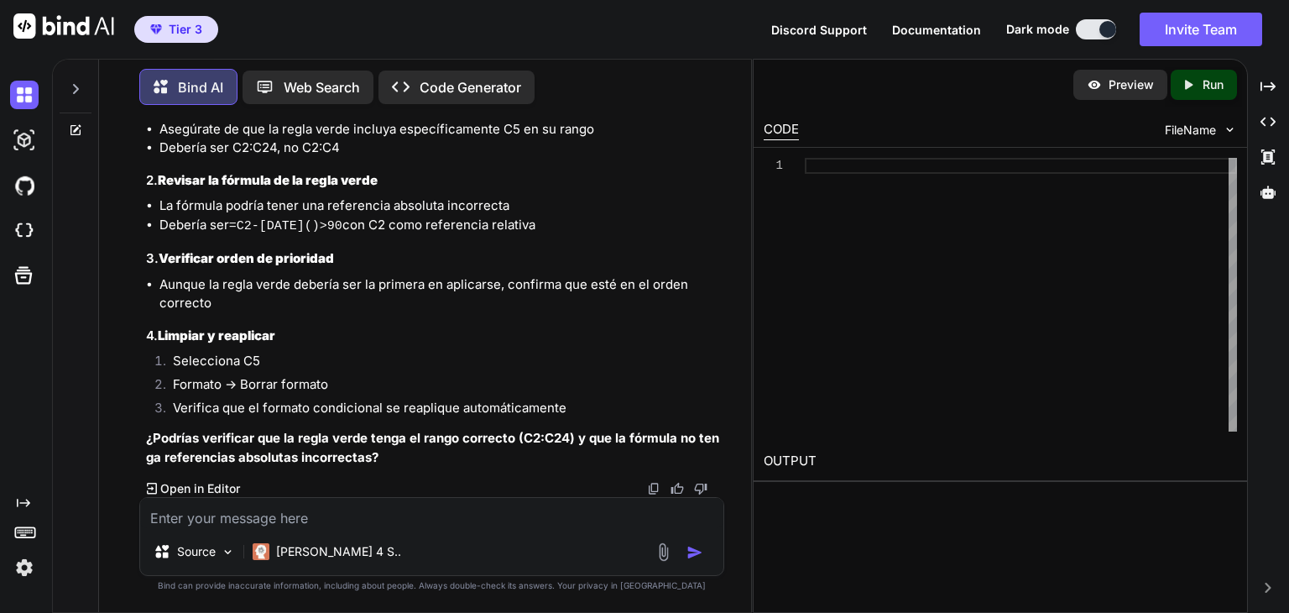
scroll to position [2175, 0]
click at [401, 513] on textarea at bounding box center [431, 513] width 583 height 30
click at [658, 551] on img at bounding box center [663, 551] width 19 height 19
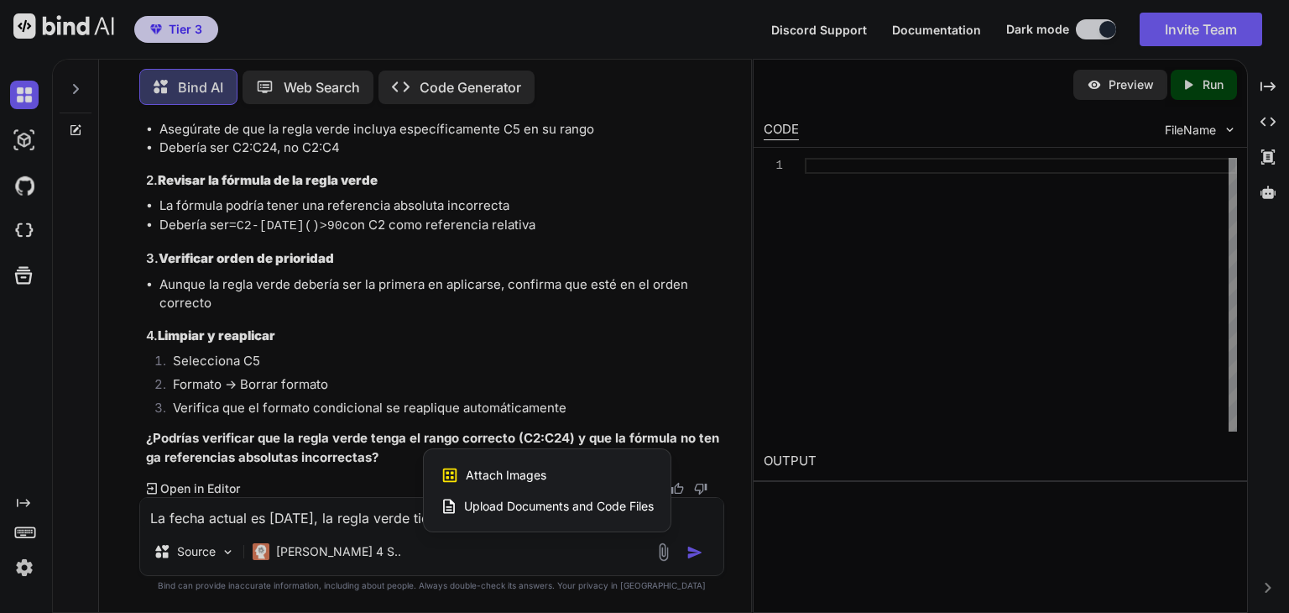
click at [523, 474] on span "Attach Images" at bounding box center [506, 475] width 81 height 17
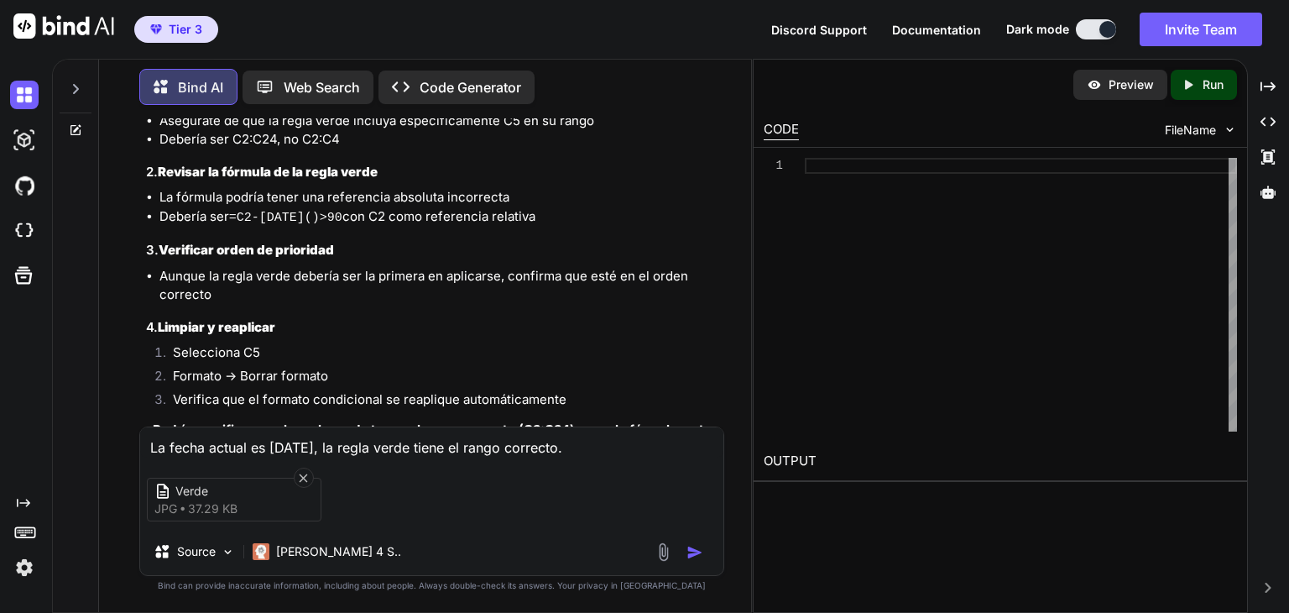
click at [671, 448] on textarea "La fecha actual es [DATE], la regla verde tiene el rango correcto." at bounding box center [431, 442] width 583 height 30
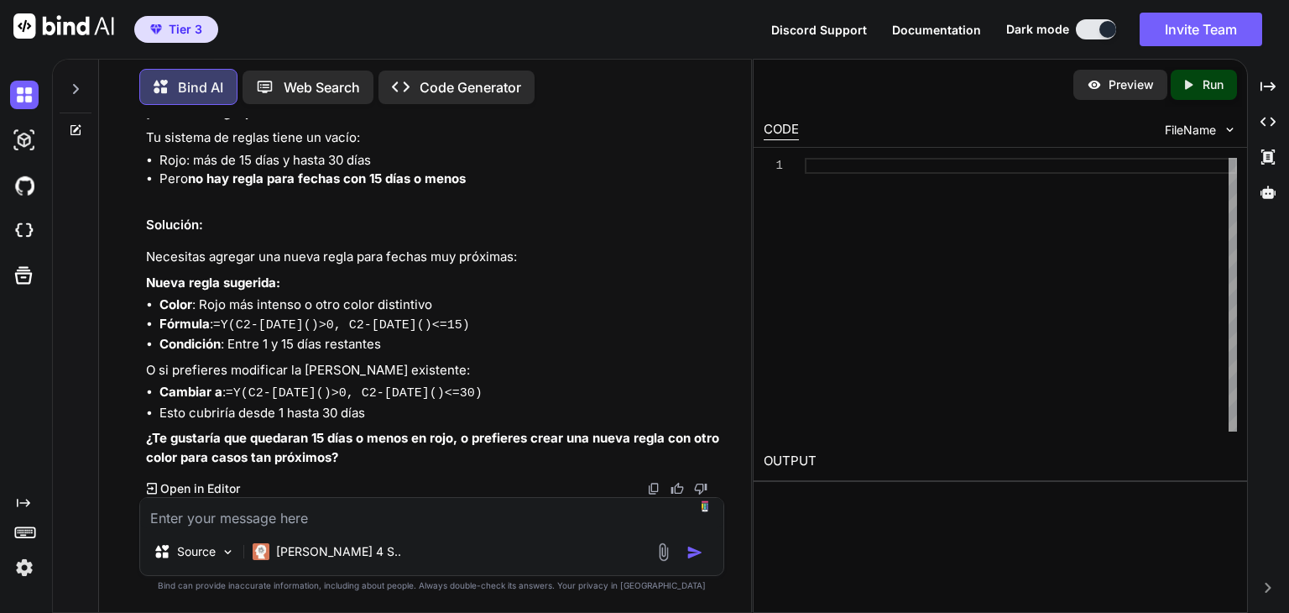
scroll to position [3112, 0]
drag, startPoint x: 412, startPoint y: 324, endPoint x: 219, endPoint y: 331, distance: 193.1
click at [219, 331] on li "Fórmula : =Y(C2-[DATE]()>0, C2-[DATE]()<=15)" at bounding box center [439, 325] width 561 height 21
copy code "=Y(C2-[DATE]()>0, C2-[DATE]()<=15)"
click at [409, 524] on textarea at bounding box center [431, 513] width 583 height 30
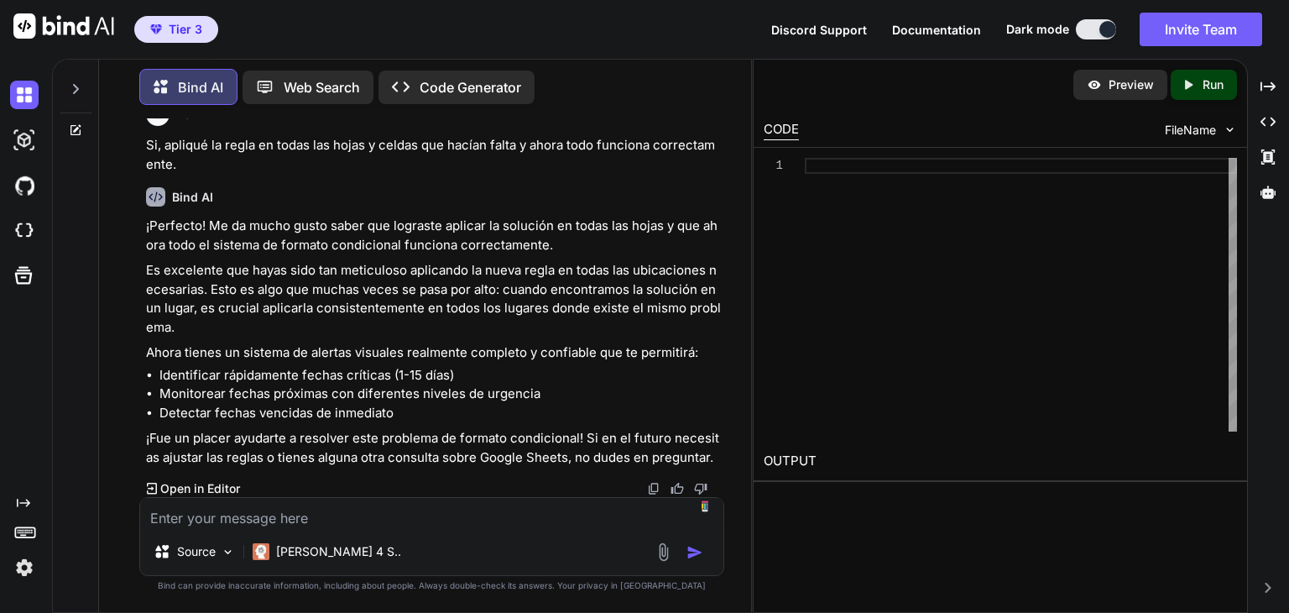
scroll to position [4014, 0]
